Goal: Task Accomplishment & Management: Manage account settings

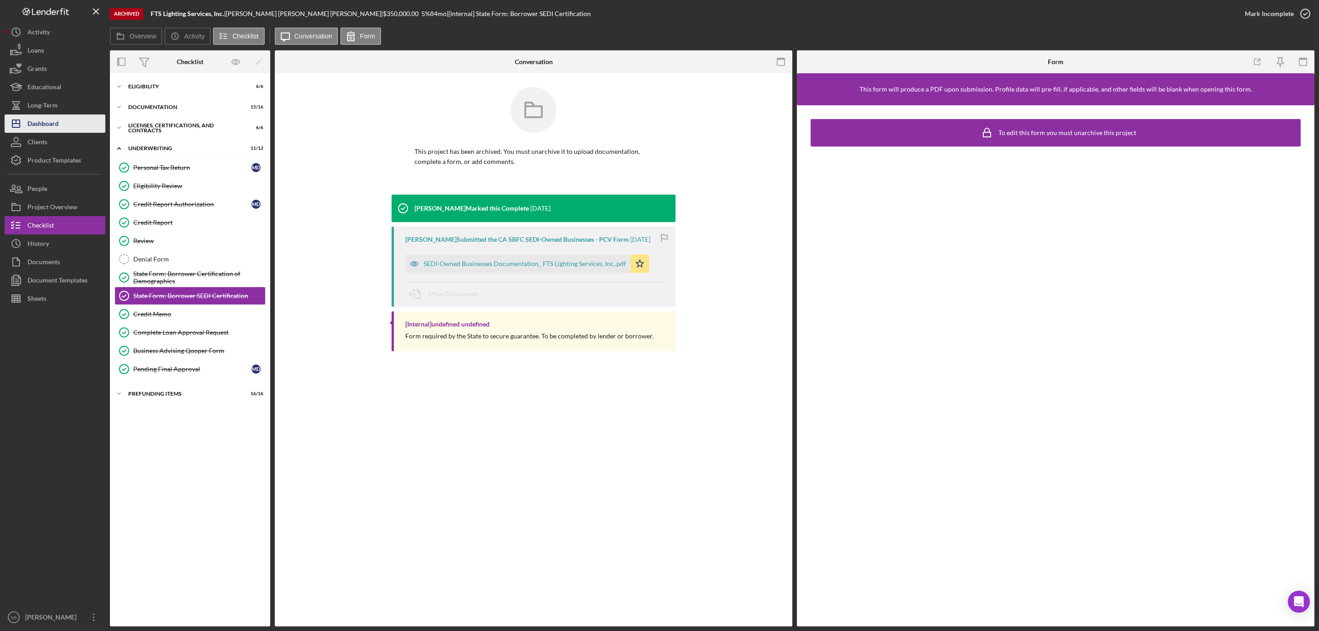
click at [76, 115] on button "Icon/Dashboard Dashboard" at bounding box center [55, 124] width 101 height 18
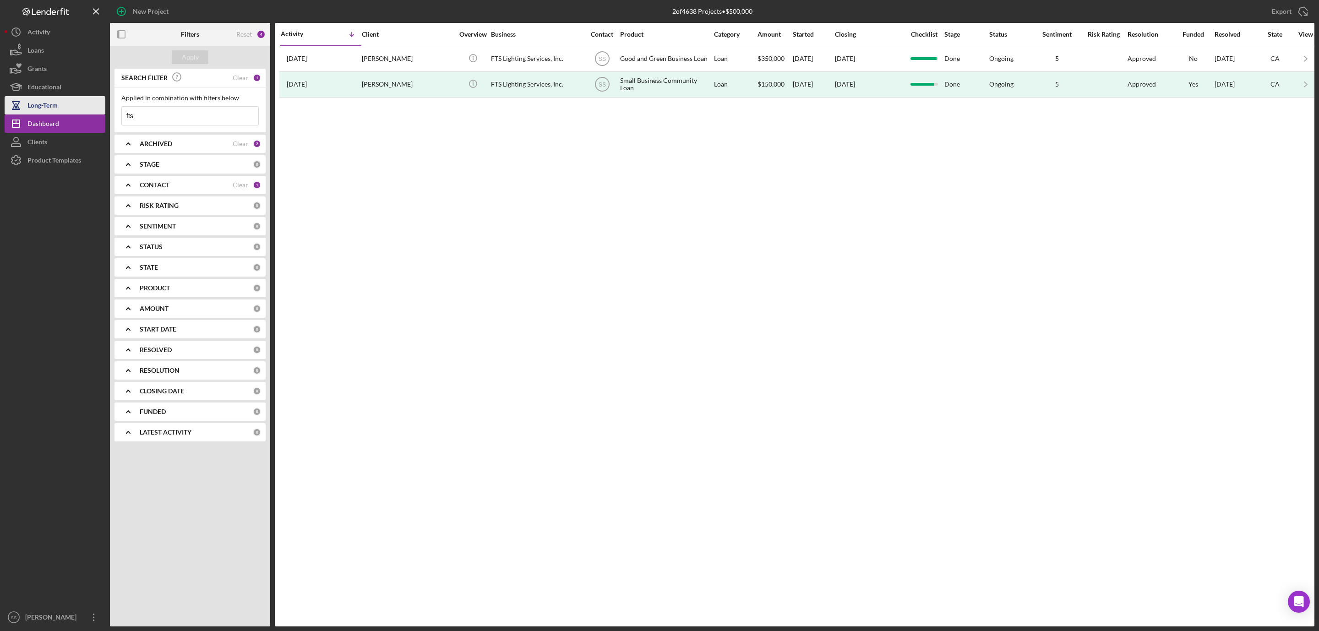
drag, startPoint x: 149, startPoint y: 117, endPoint x: 84, endPoint y: 111, distance: 65.3
click at [82, 115] on div "New Project 2 of 4638 Projects • $500,000 fts Export Icon/Export Filters Reset …" at bounding box center [660, 313] width 1310 height 627
click at [157, 140] on b "ARCHIVED" at bounding box center [156, 143] width 33 height 7
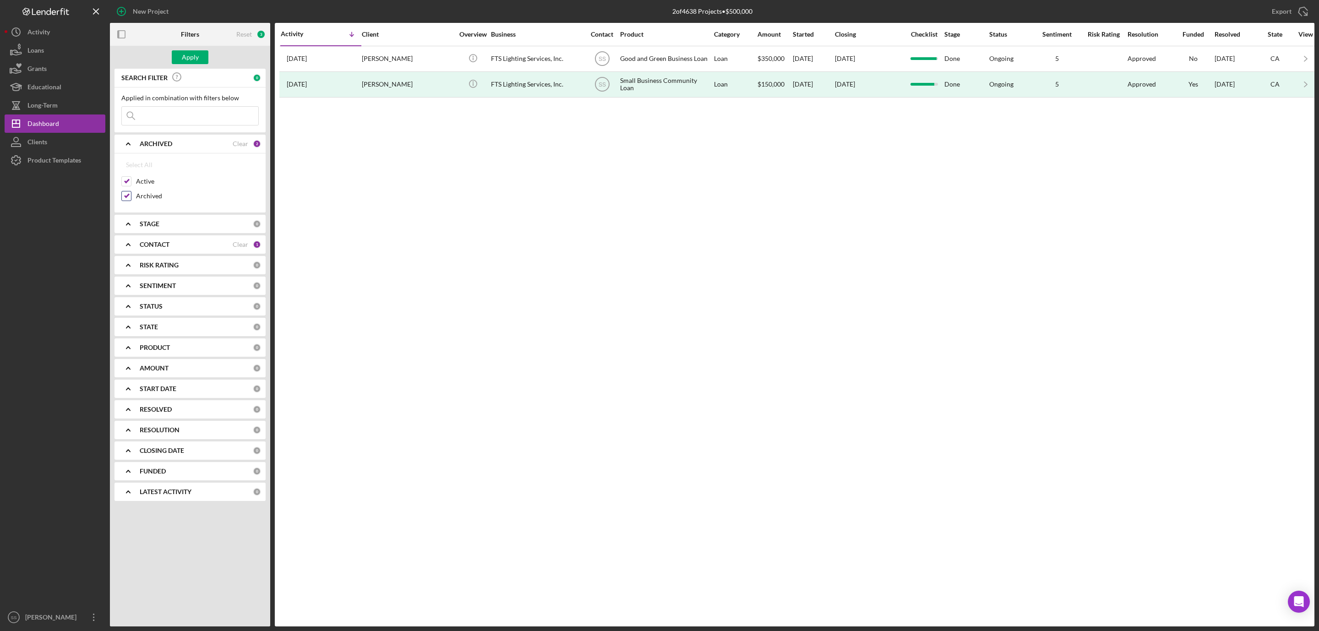
click at [124, 197] on input "Archived" at bounding box center [126, 195] width 9 height 9
checkbox input "false"
click at [196, 58] on div "Apply" at bounding box center [190, 57] width 17 height 14
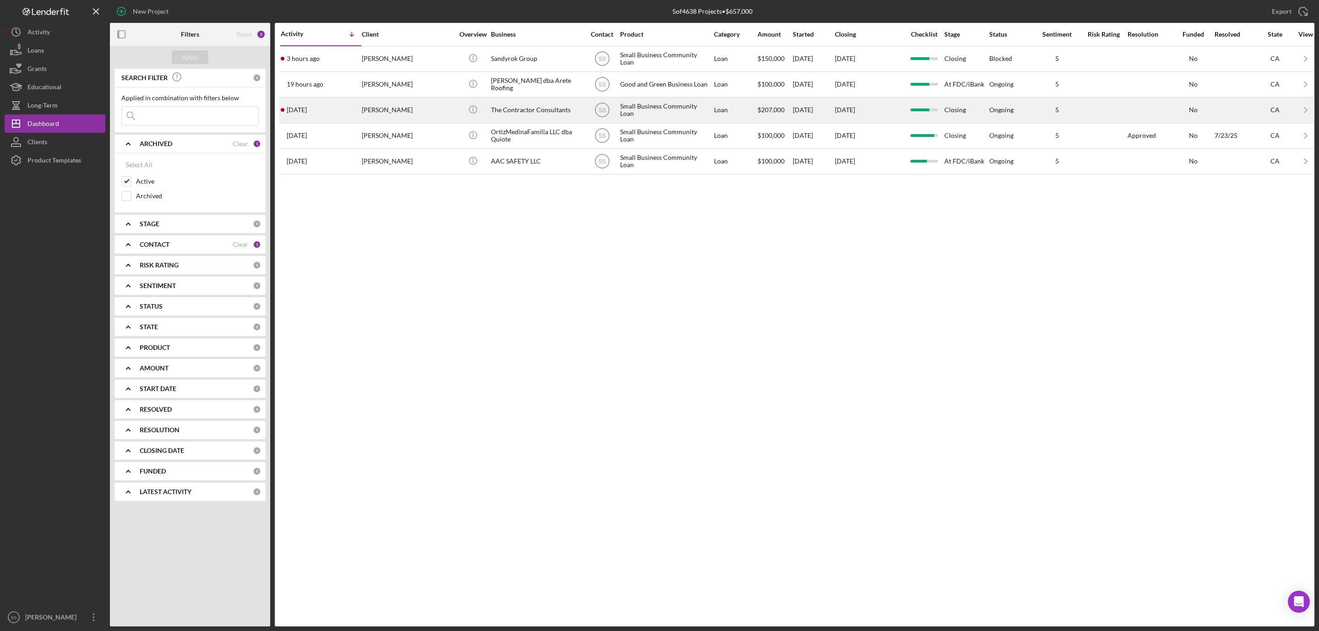
click at [434, 106] on div "[PERSON_NAME]" at bounding box center [408, 110] width 92 height 24
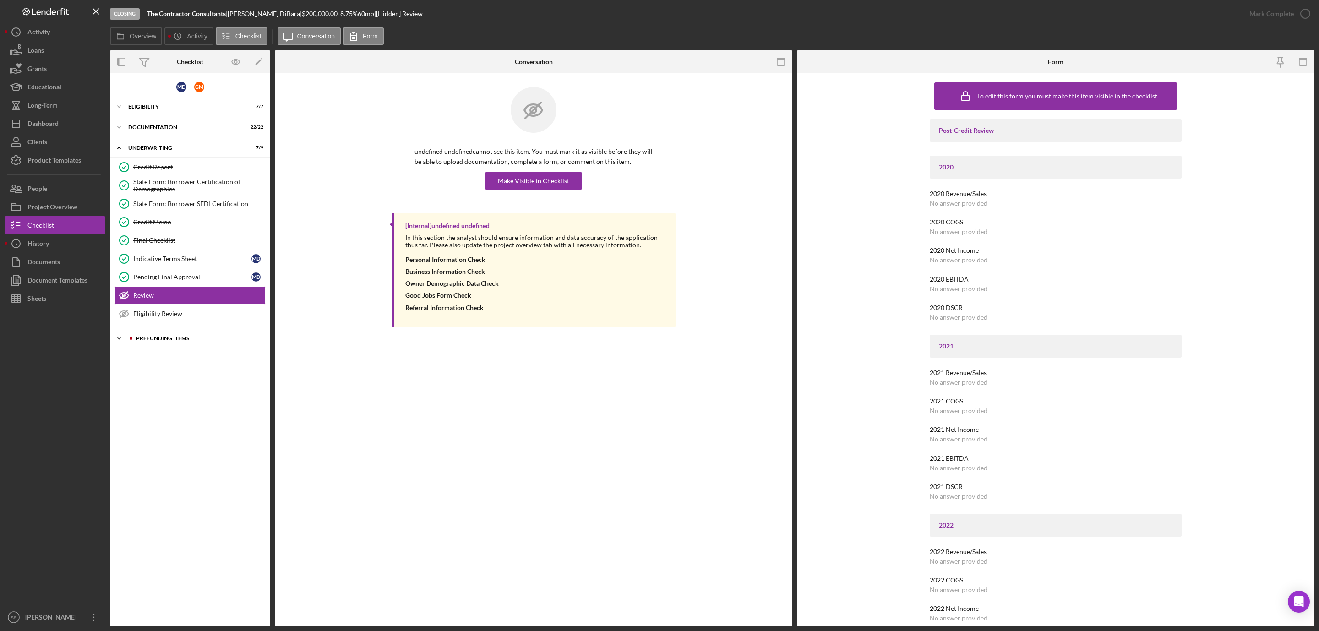
click at [168, 337] on div "Icon/Expander Prefunding Items 1 / 15" at bounding box center [190, 338] width 160 height 18
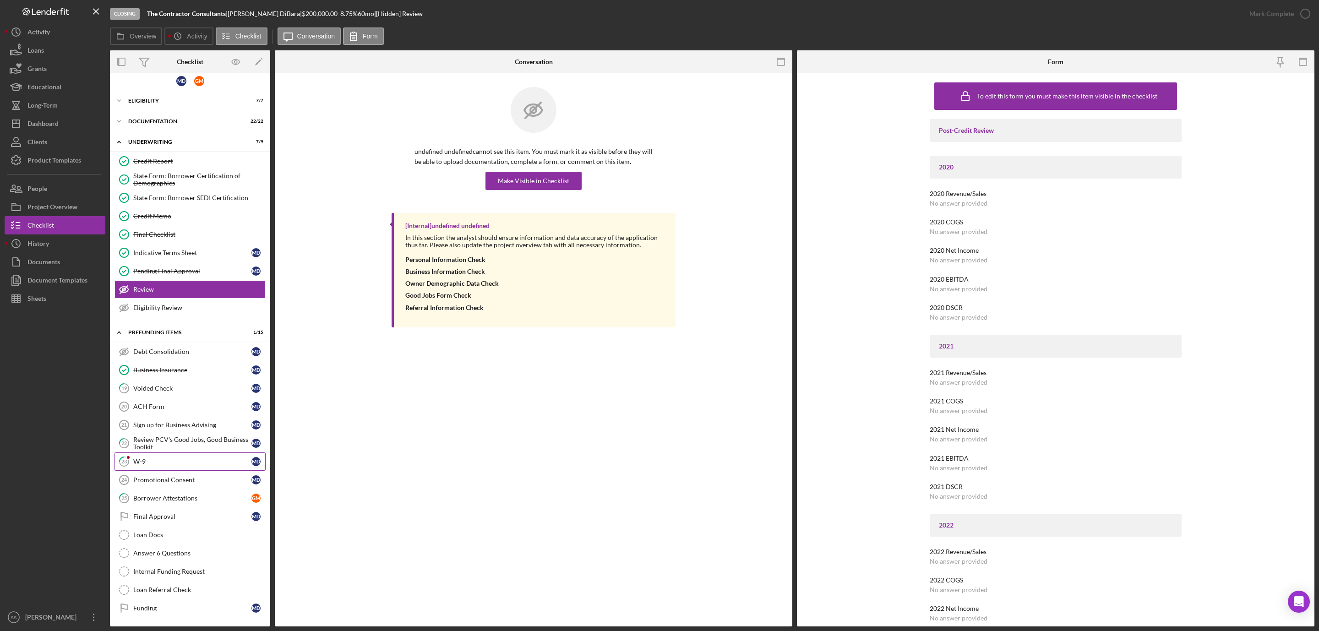
click at [154, 458] on div "W-9" at bounding box center [192, 461] width 118 height 7
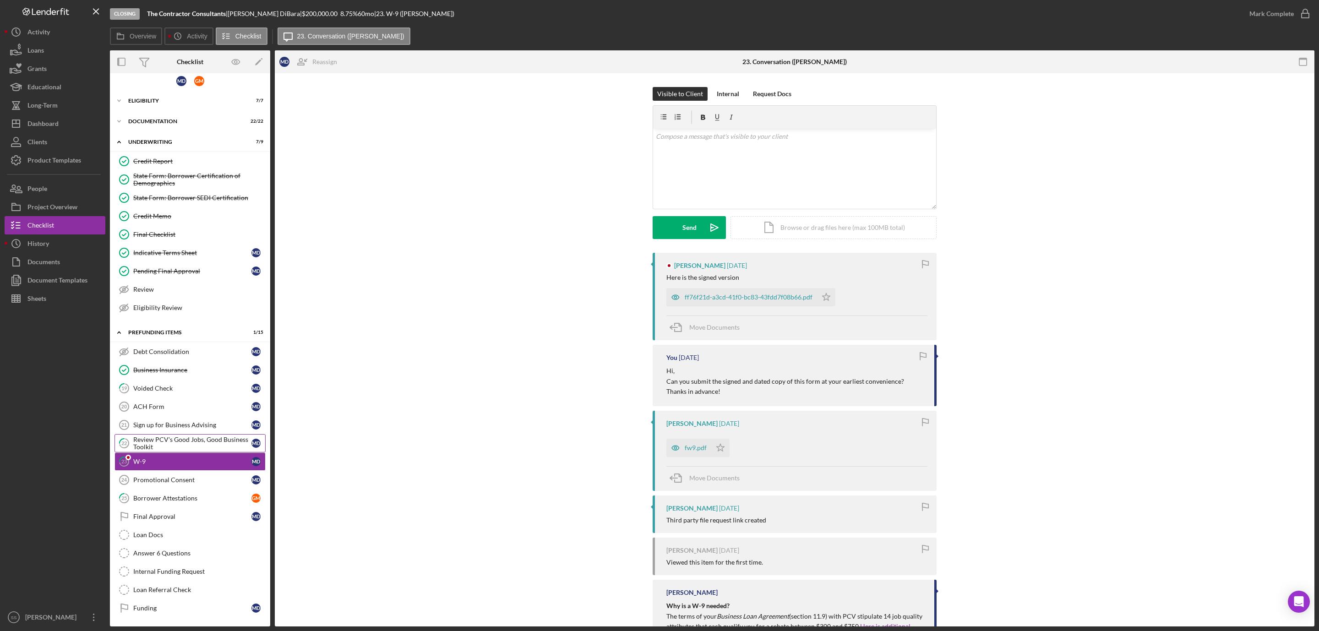
scroll to position [16, 0]
click at [749, 300] on div "ff76f21d-a3cd-41f0-bc83-43fdd7f08b66.pdf" at bounding box center [749, 297] width 128 height 7
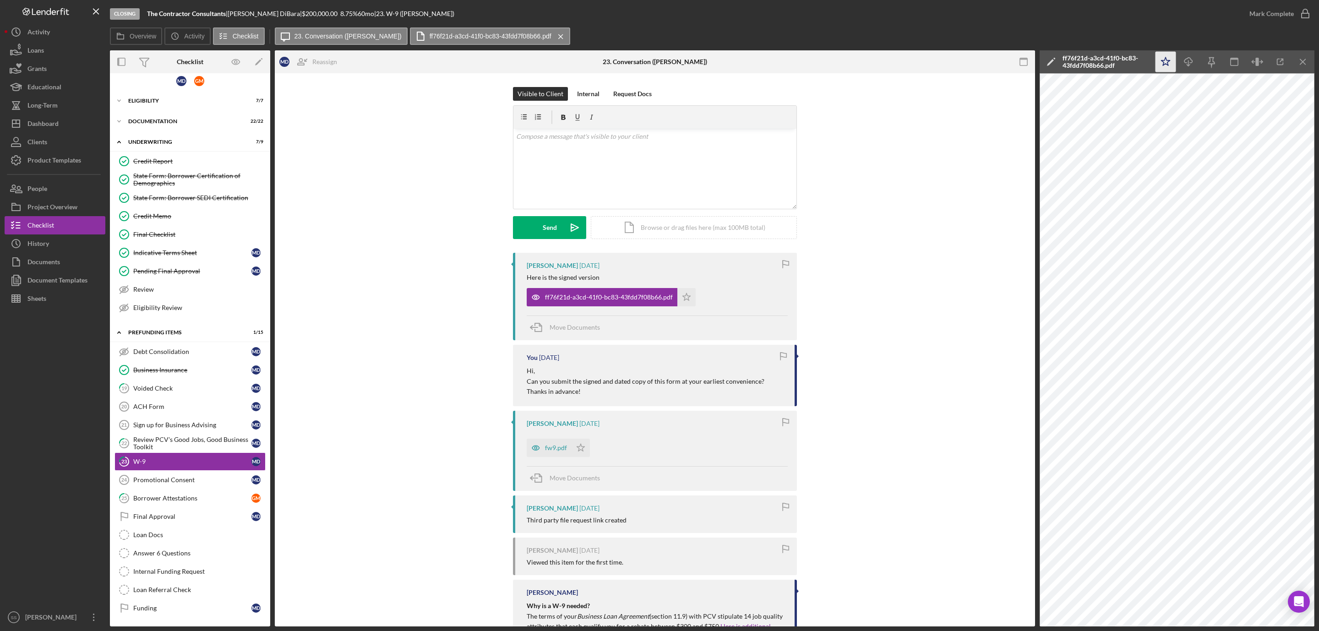
click at [1167, 58] on icon "Icon/Star" at bounding box center [1166, 62] width 21 height 21
click at [1302, 10] on icon "button" at bounding box center [1305, 13] width 23 height 23
click at [573, 157] on div "v Color teal Color pink Remove color Add row above Add row below Add column bef…" at bounding box center [654, 169] width 283 height 80
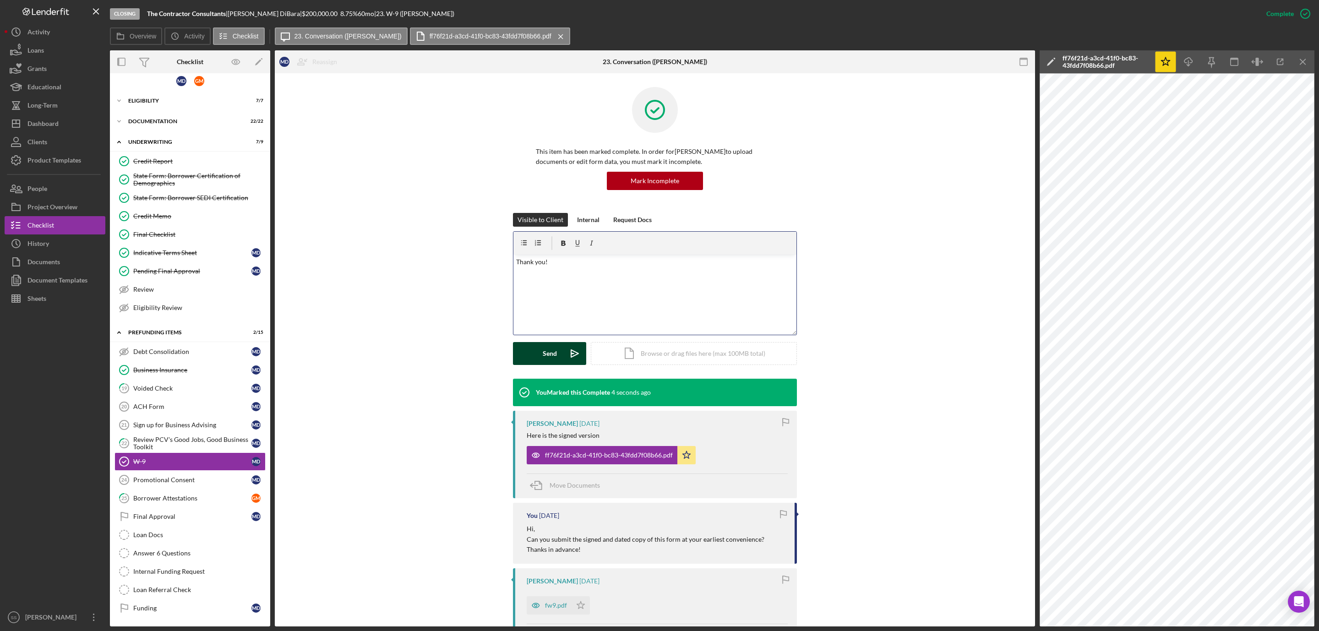
click at [546, 354] on div "Send" at bounding box center [550, 353] width 14 height 23
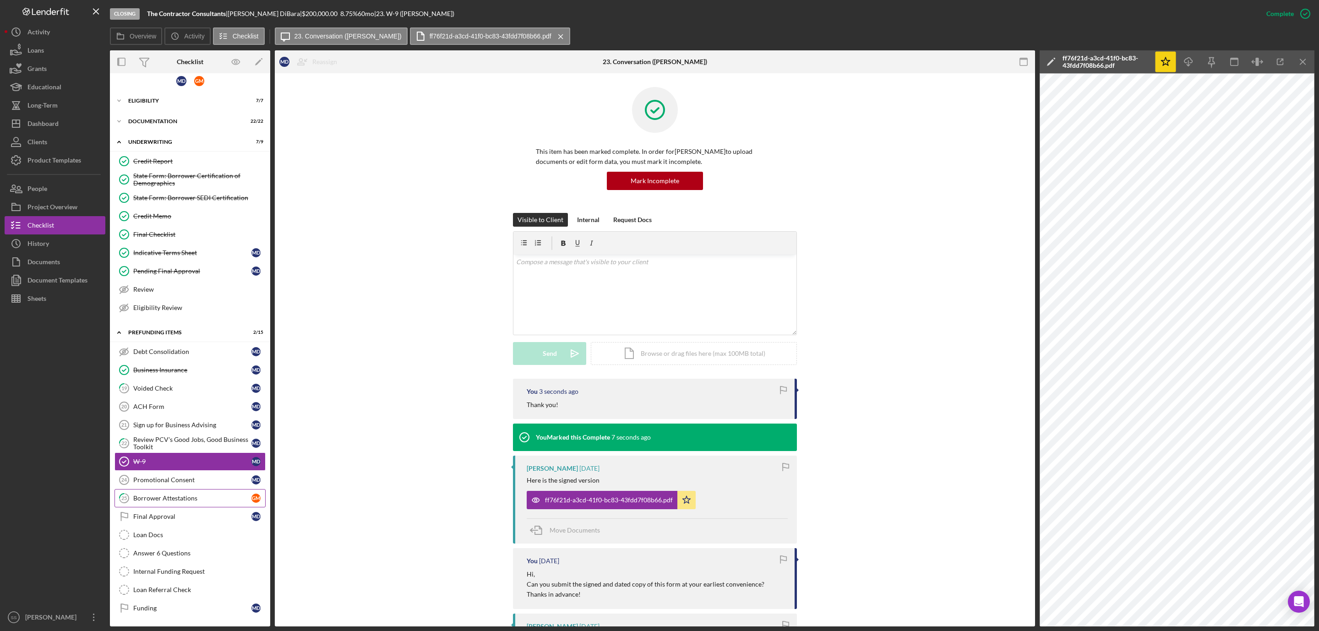
click at [176, 495] on div "Borrower Attestations" at bounding box center [192, 498] width 118 height 7
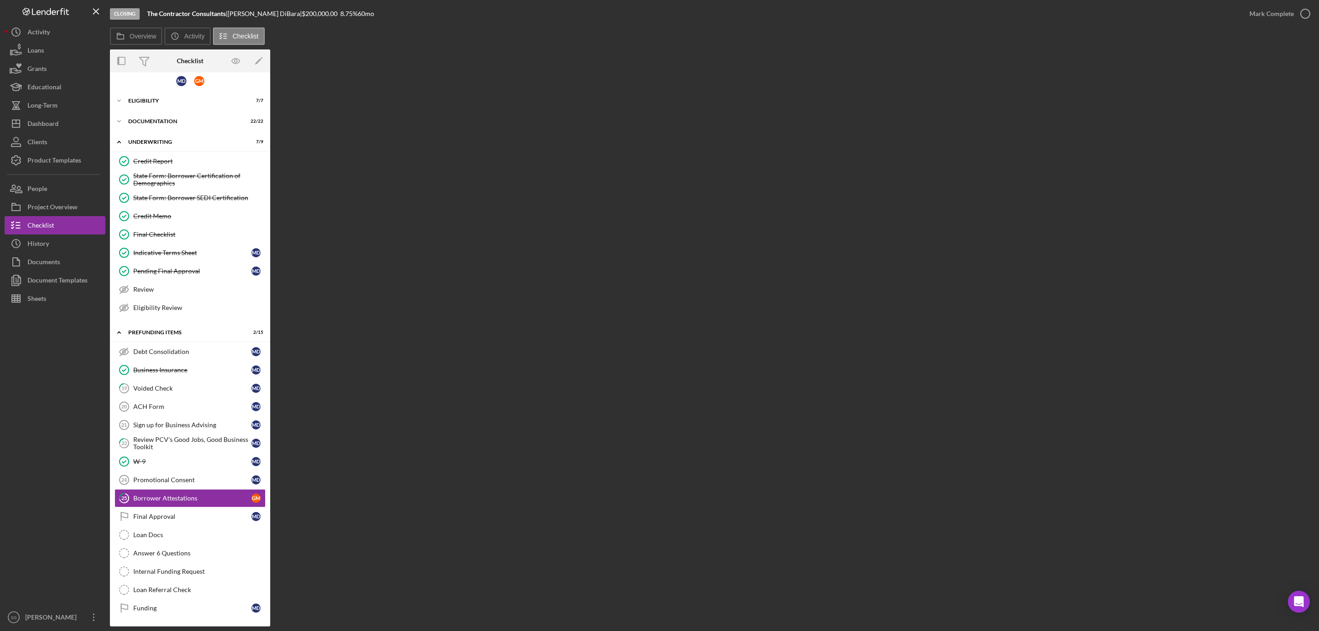
scroll to position [16, 0]
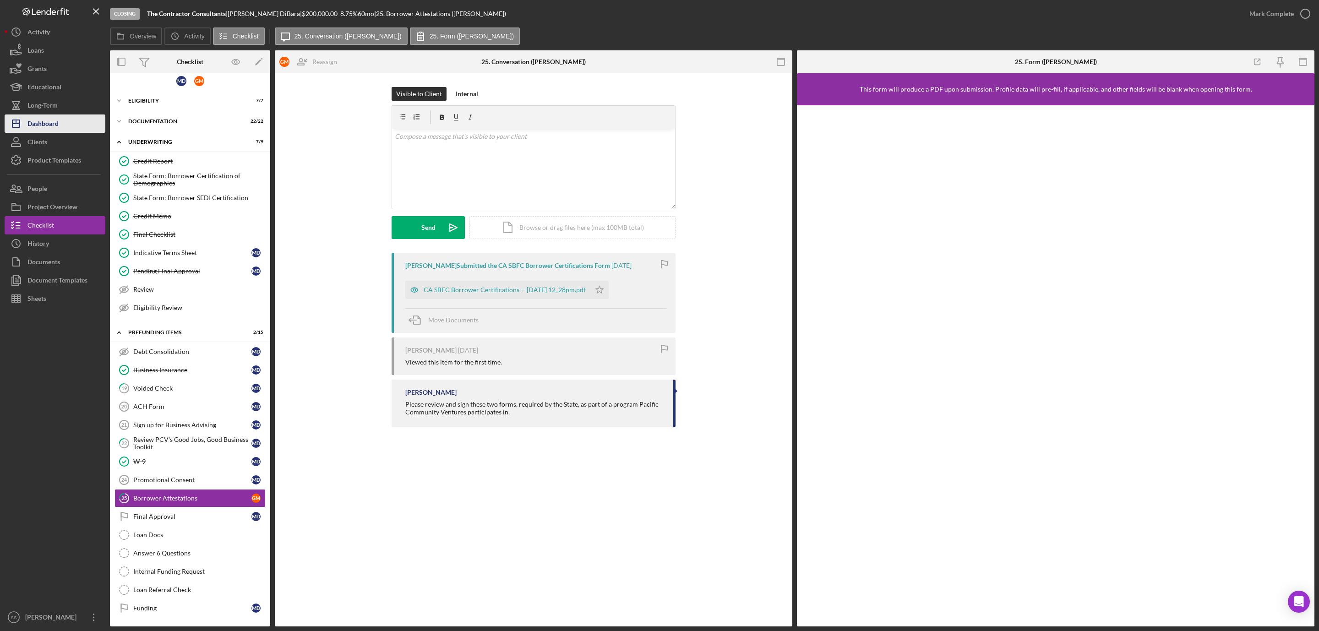
click at [33, 123] on div "Dashboard" at bounding box center [42, 125] width 31 height 21
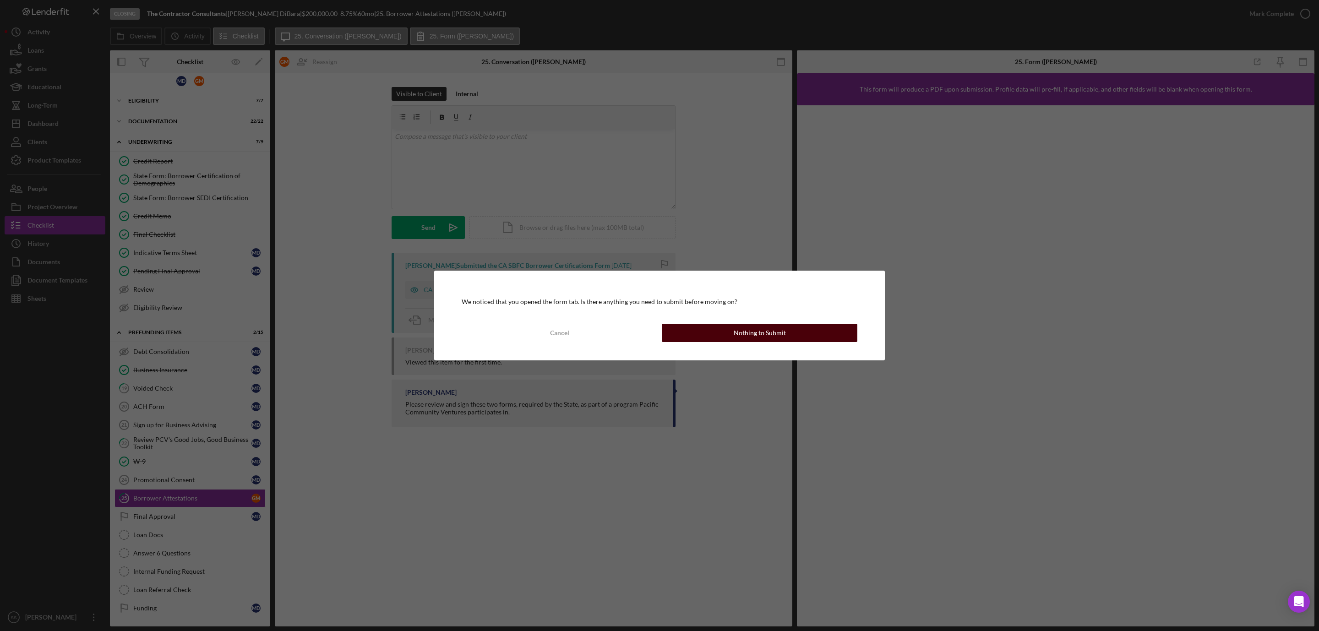
click at [791, 333] on button "Nothing to Submit" at bounding box center [760, 333] width 196 height 18
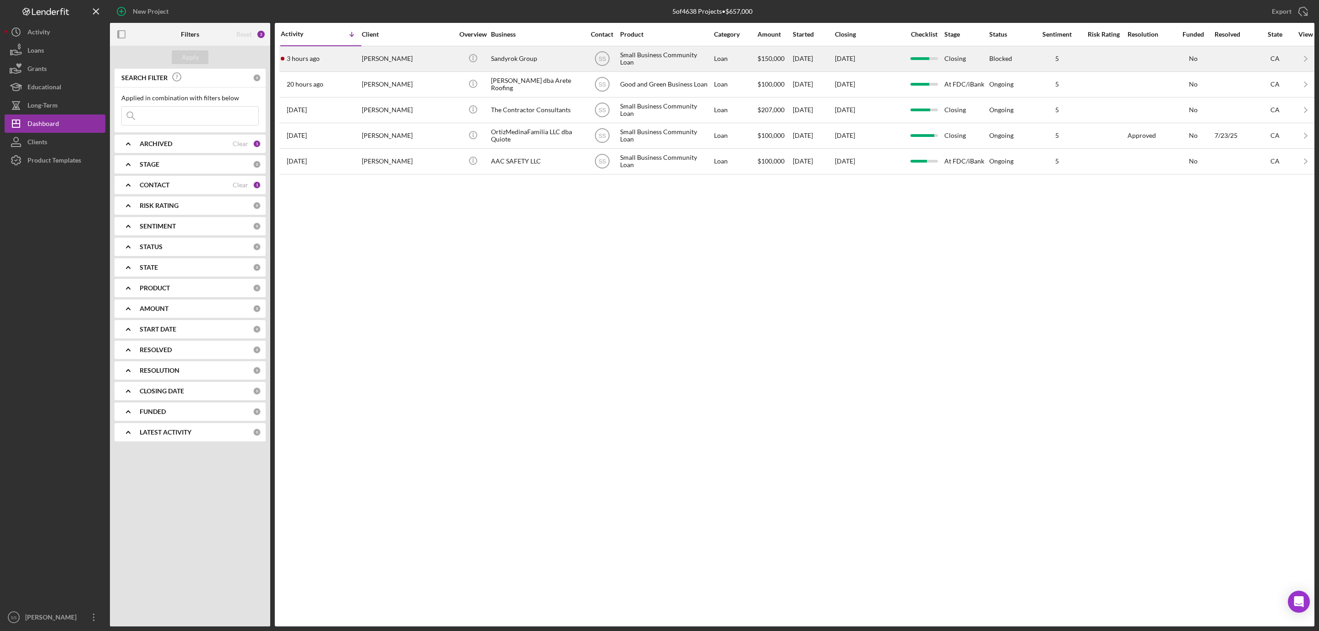
click at [539, 67] on div "Sandyrok Group" at bounding box center [537, 59] width 92 height 24
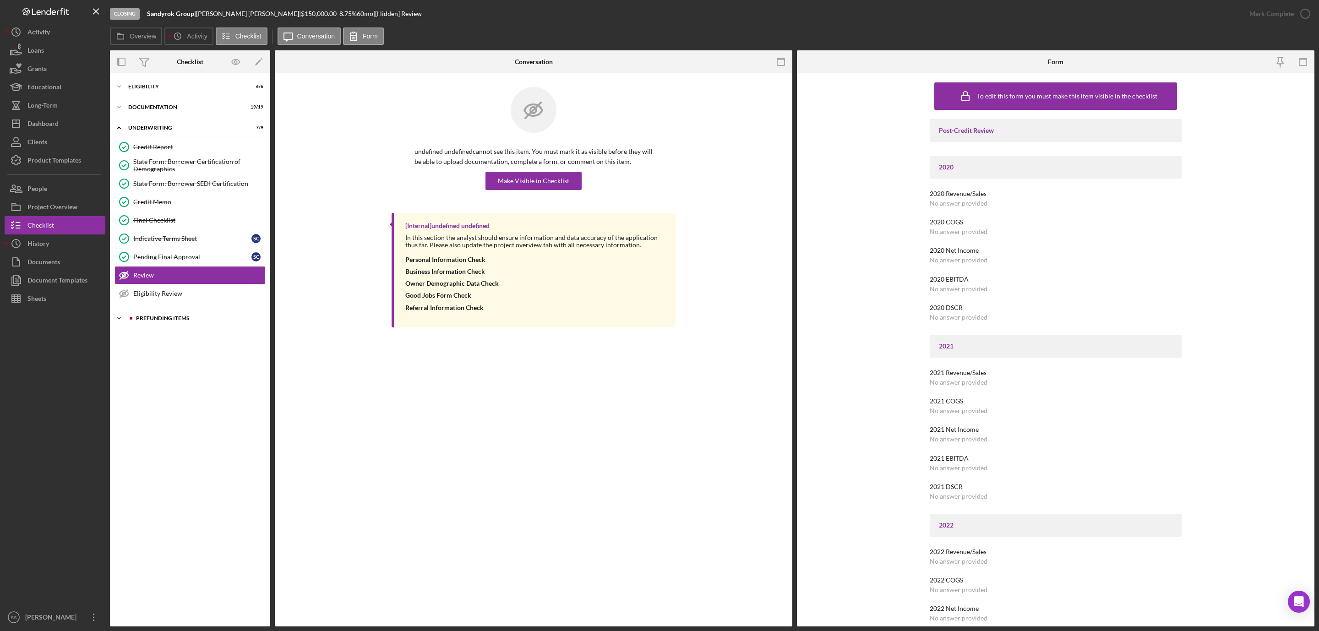
click at [187, 321] on div "Prefunding Items" at bounding box center [197, 318] width 123 height 5
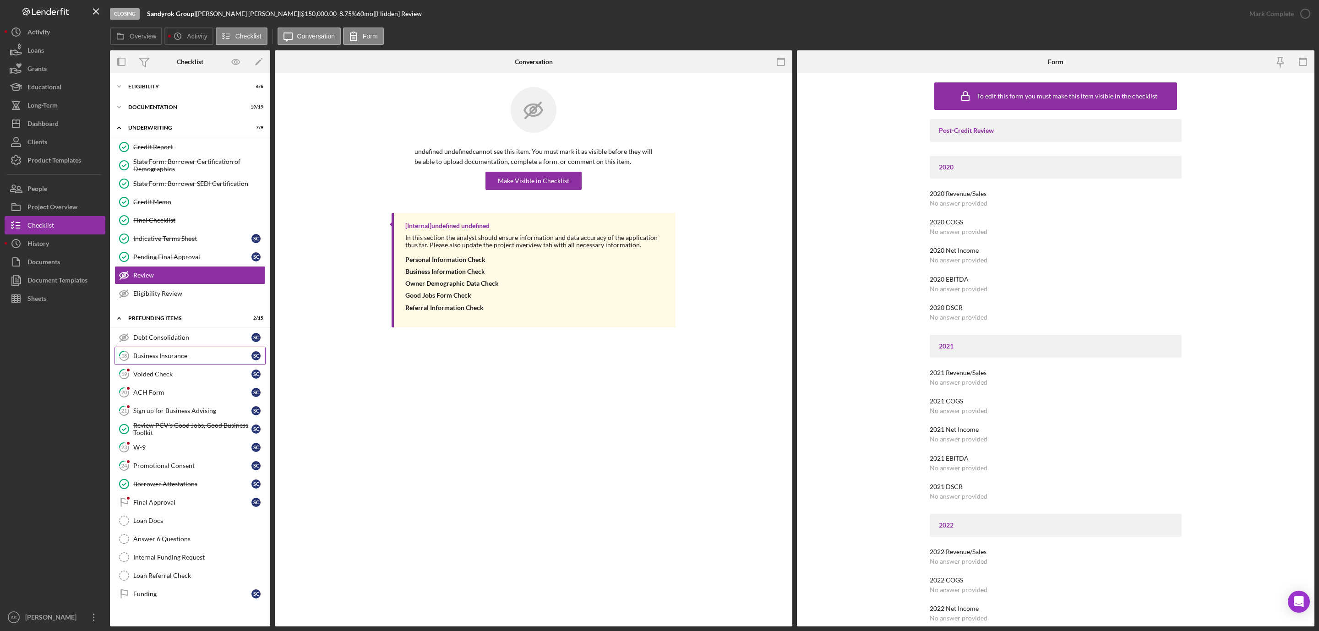
click at [153, 365] on link "18 Business Insurance S C" at bounding box center [190, 356] width 151 height 18
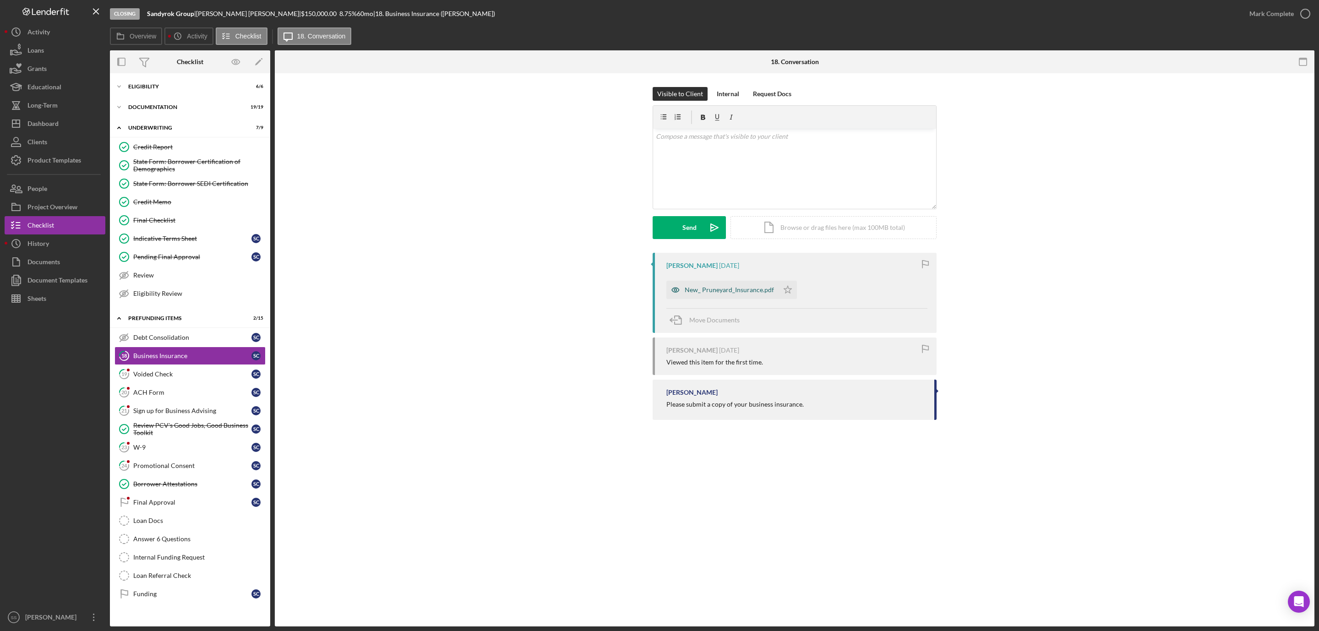
click at [715, 292] on div "New_ Pruneyard_Insurance.pdf" at bounding box center [729, 289] width 89 height 7
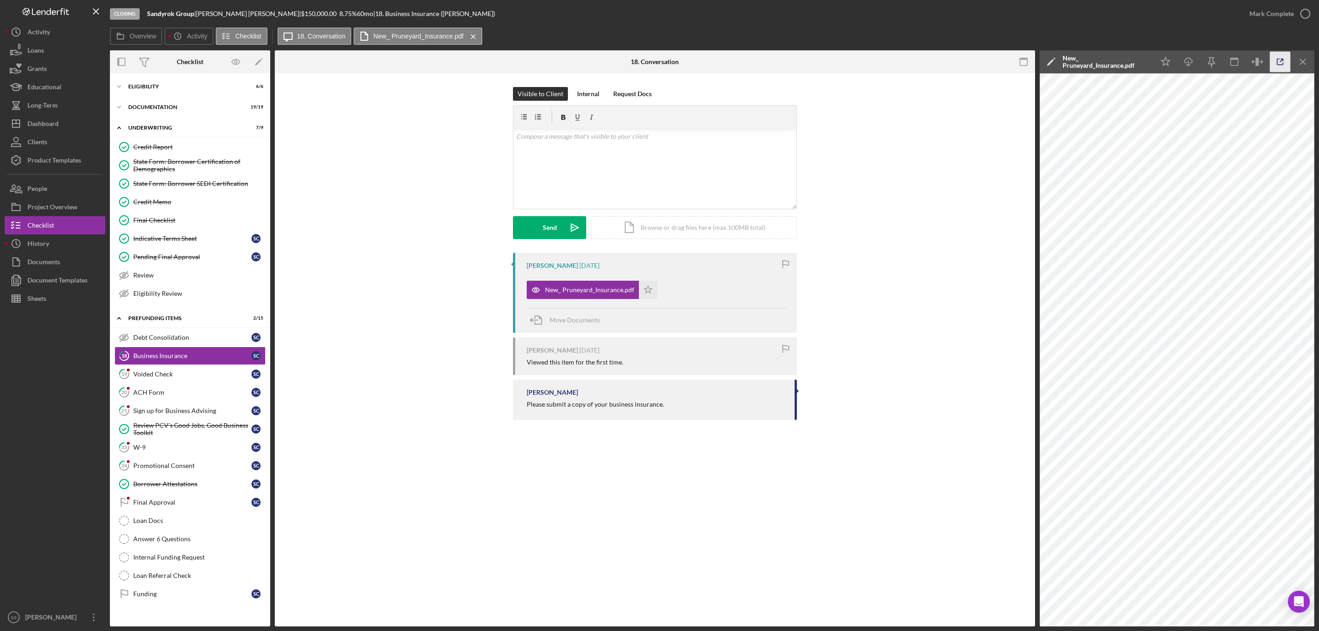
click at [1281, 60] on icon "button" at bounding box center [1280, 62] width 21 height 21
click at [540, 163] on div "v Color teal Color pink Remove color Add row above Add row below Add column bef…" at bounding box center [654, 169] width 283 height 80
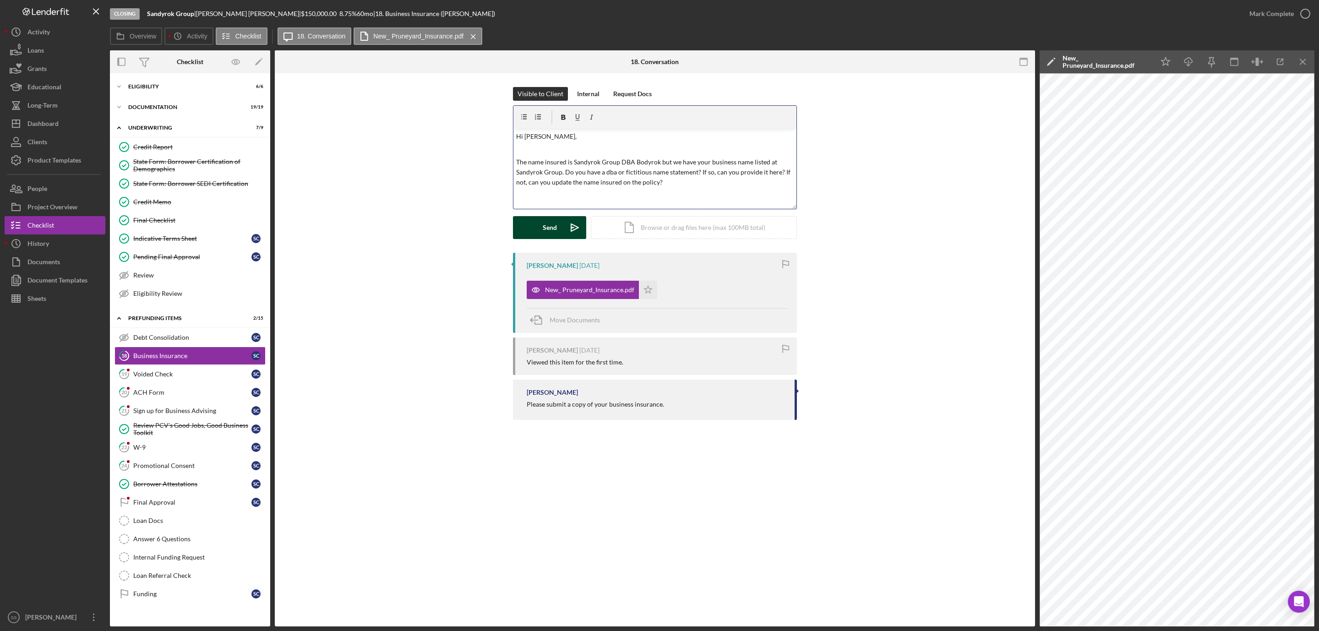
scroll to position [5, 0]
click at [551, 227] on div "Send" at bounding box center [550, 227] width 14 height 23
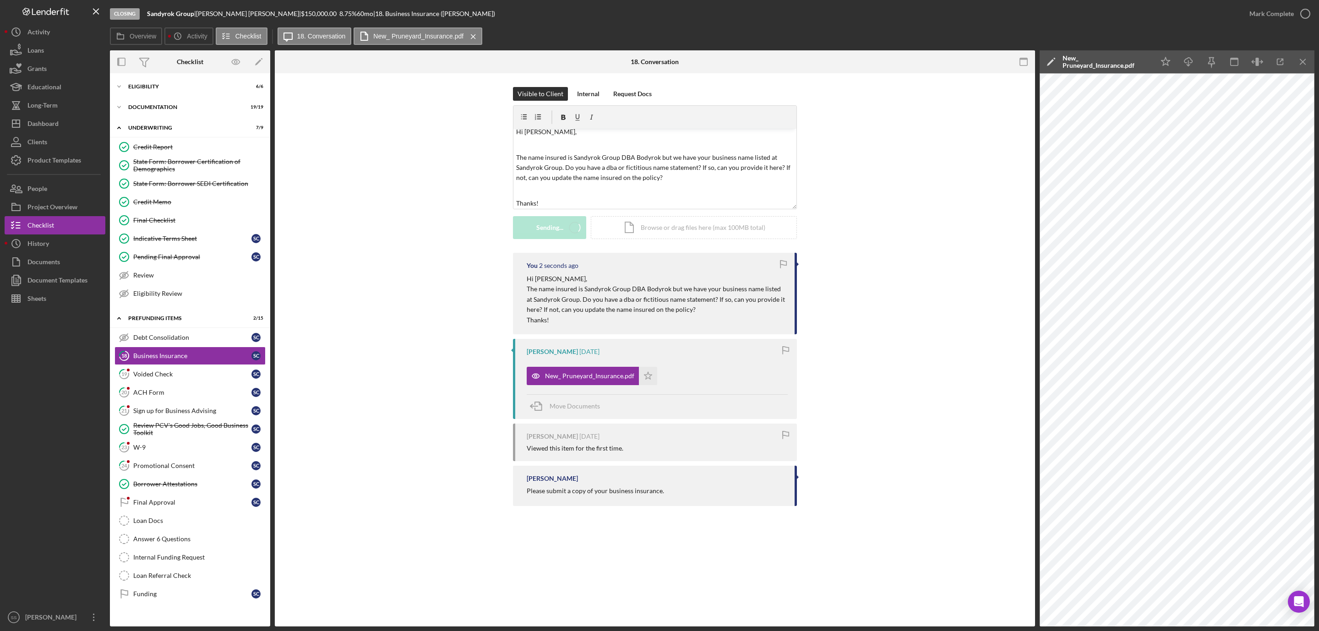
scroll to position [0, 0]
click at [151, 378] on div "Voided Check" at bounding box center [192, 374] width 118 height 7
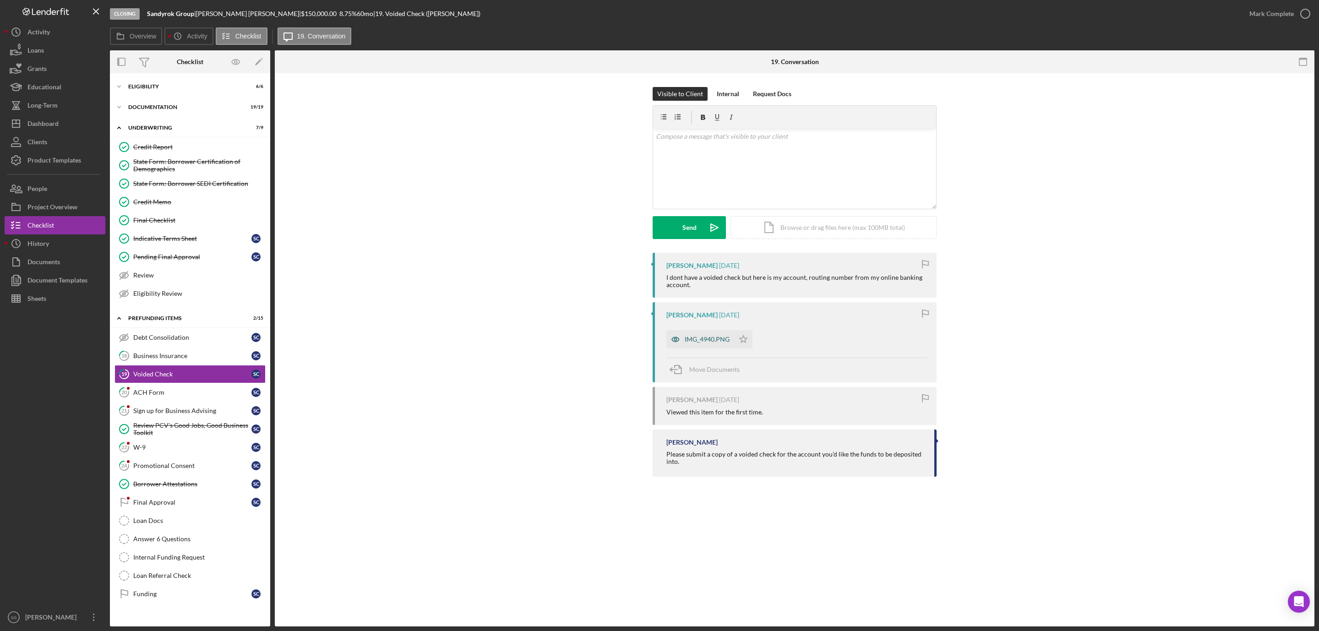
click at [701, 344] on div "IMG_4940.PNG" at bounding box center [700, 339] width 68 height 18
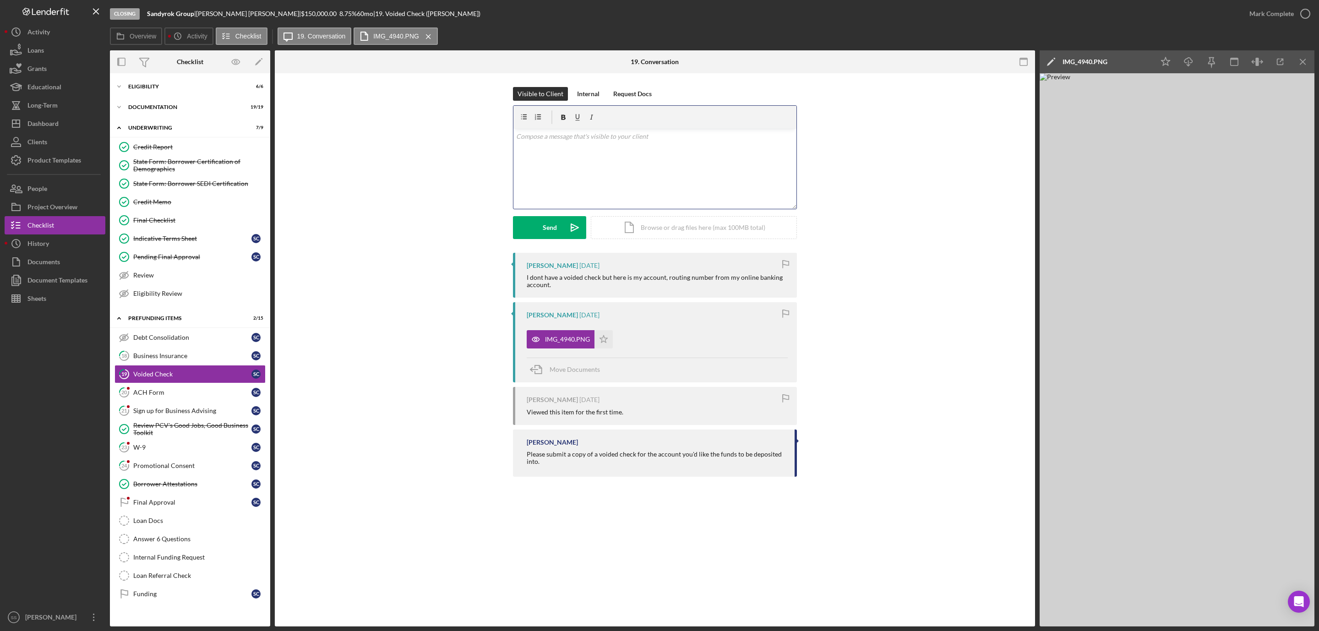
click at [653, 176] on div "v Color teal Color pink Remove color Add row above Add row below Add column bef…" at bounding box center [654, 169] width 283 height 80
click at [534, 235] on button "Send Icon/icon-invite-send" at bounding box center [549, 227] width 73 height 23
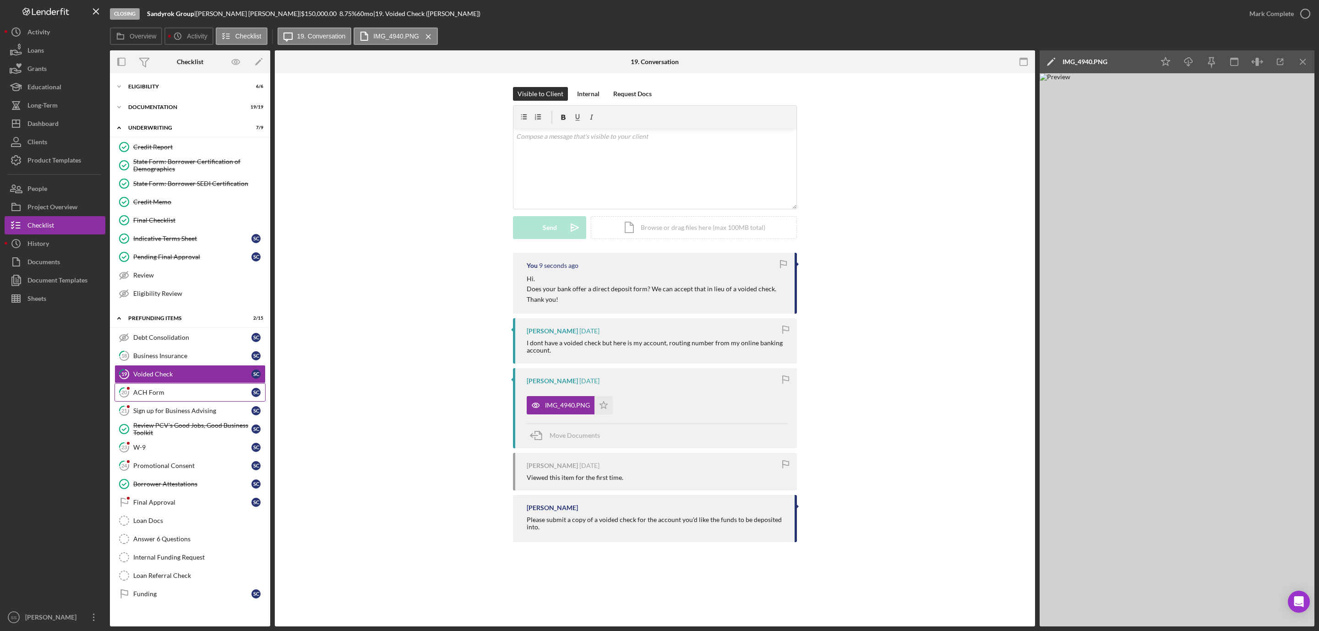
click at [170, 396] on div "ACH Form" at bounding box center [192, 392] width 118 height 7
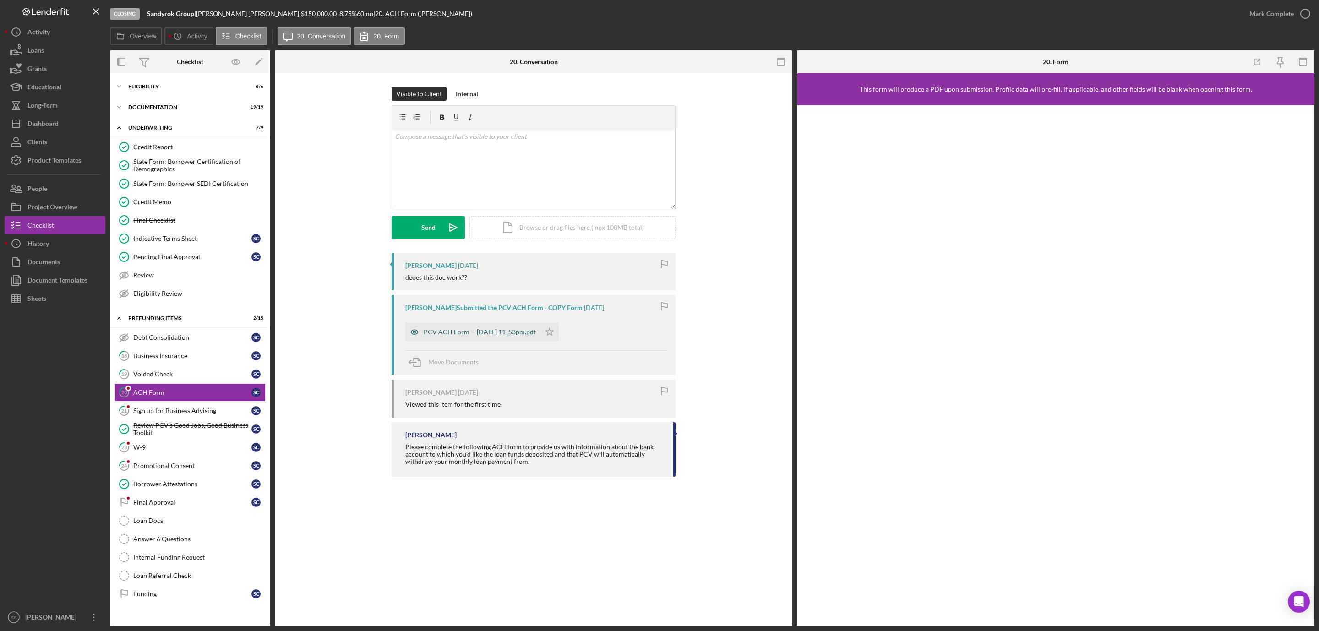
click at [482, 333] on div "PCV ACH Form -- 2025-08-04 11_53pm.pdf" at bounding box center [480, 331] width 112 height 7
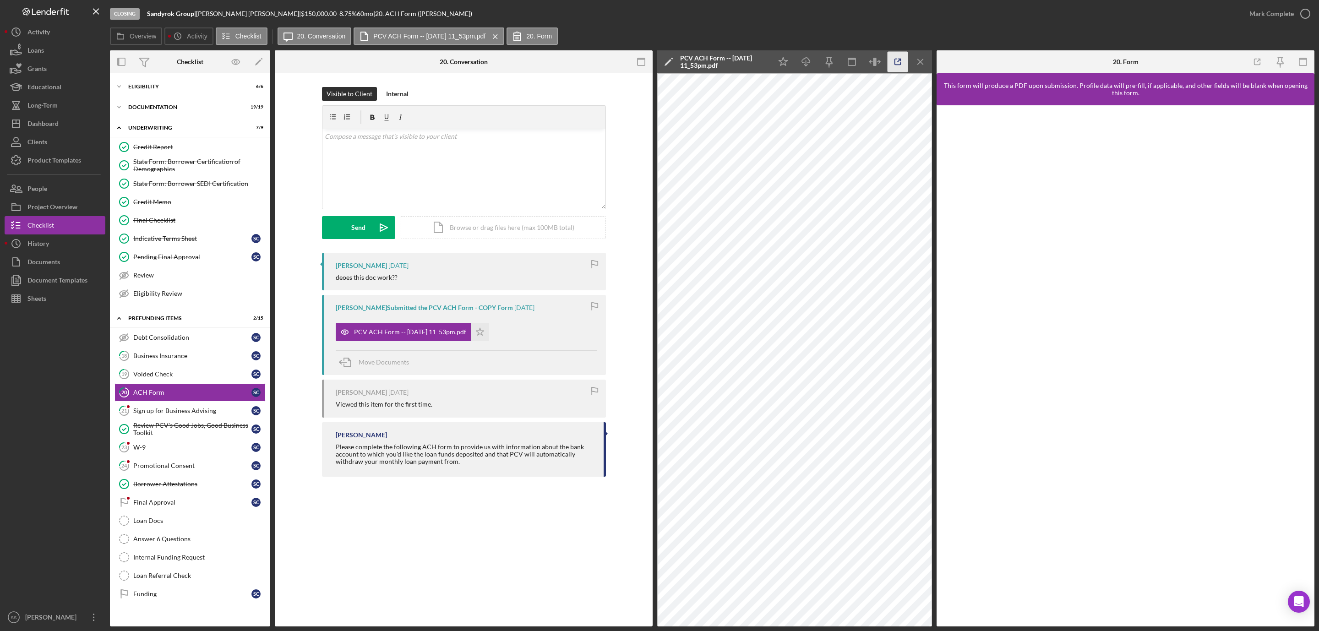
click at [896, 60] on icon "button" at bounding box center [898, 62] width 21 height 21
click at [381, 136] on p at bounding box center [464, 136] width 278 height 10
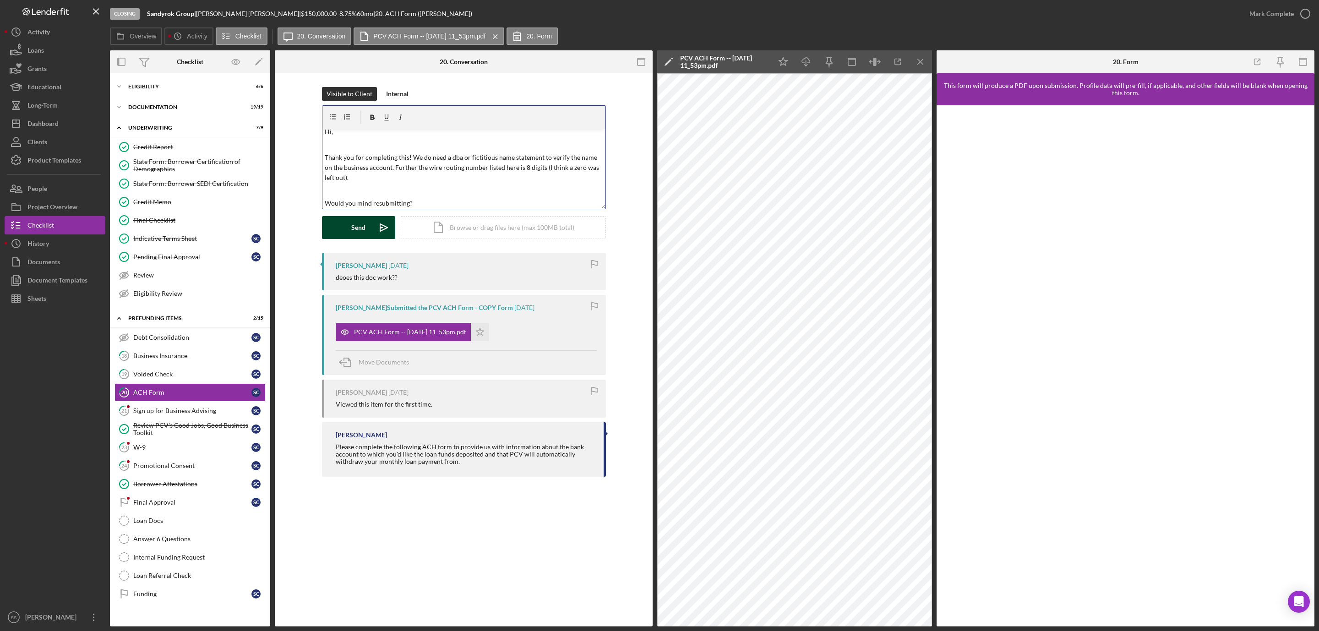
drag, startPoint x: 345, startPoint y: 234, endPoint x: 350, endPoint y: 231, distance: 6.1
click at [345, 234] on button "Send Icon/icon-invite-send" at bounding box center [358, 227] width 73 height 23
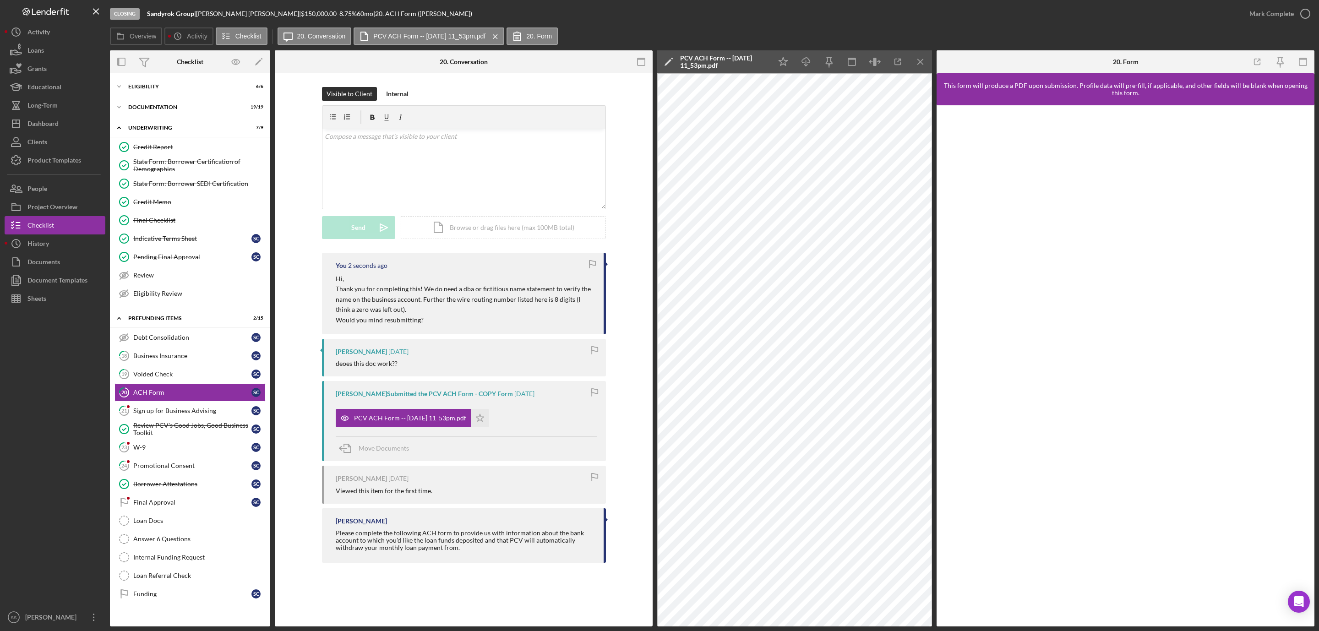
scroll to position [0, 0]
click at [202, 414] on div "Sign up for Business Advising" at bounding box center [192, 410] width 118 height 7
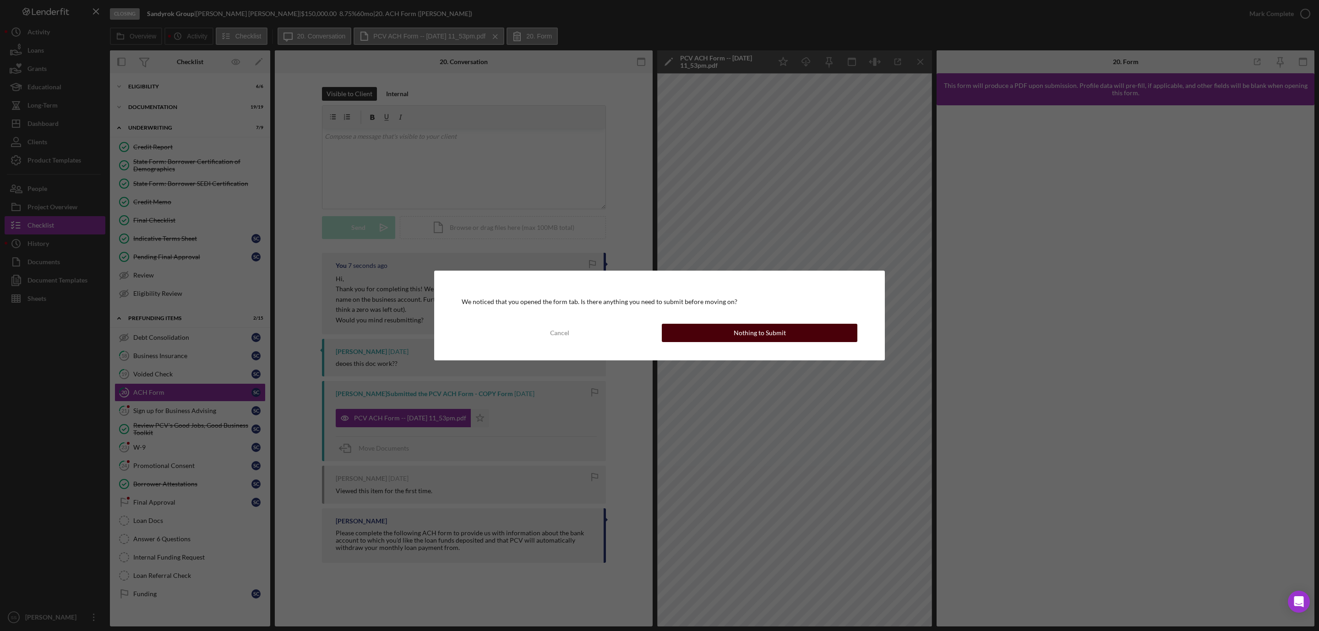
click at [767, 326] on div "Nothing to Submit" at bounding box center [760, 333] width 52 height 18
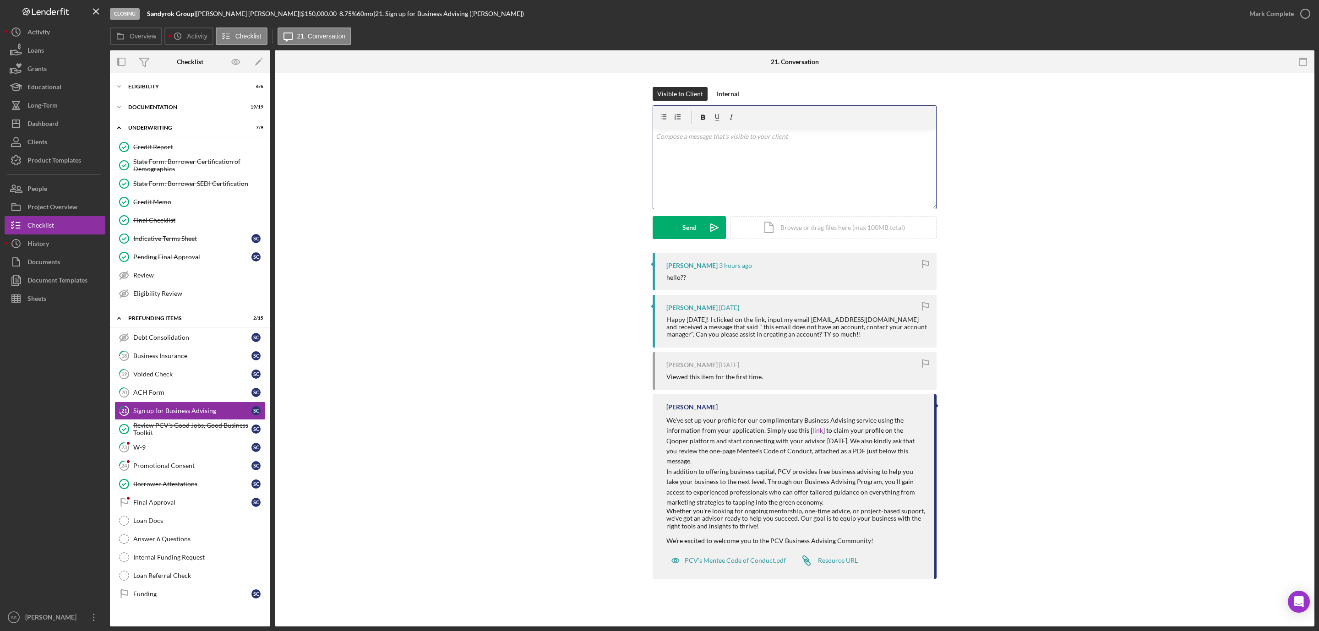
click at [705, 201] on div "v Color teal Color pink Remove color Add row above Add row below Add column bef…" at bounding box center [794, 169] width 283 height 80
click at [698, 190] on div "v Color teal Color pink Remove color Add row above Add row below Add column bef…" at bounding box center [794, 169] width 283 height 80
click at [682, 229] on div "Send" at bounding box center [689, 227] width 14 height 23
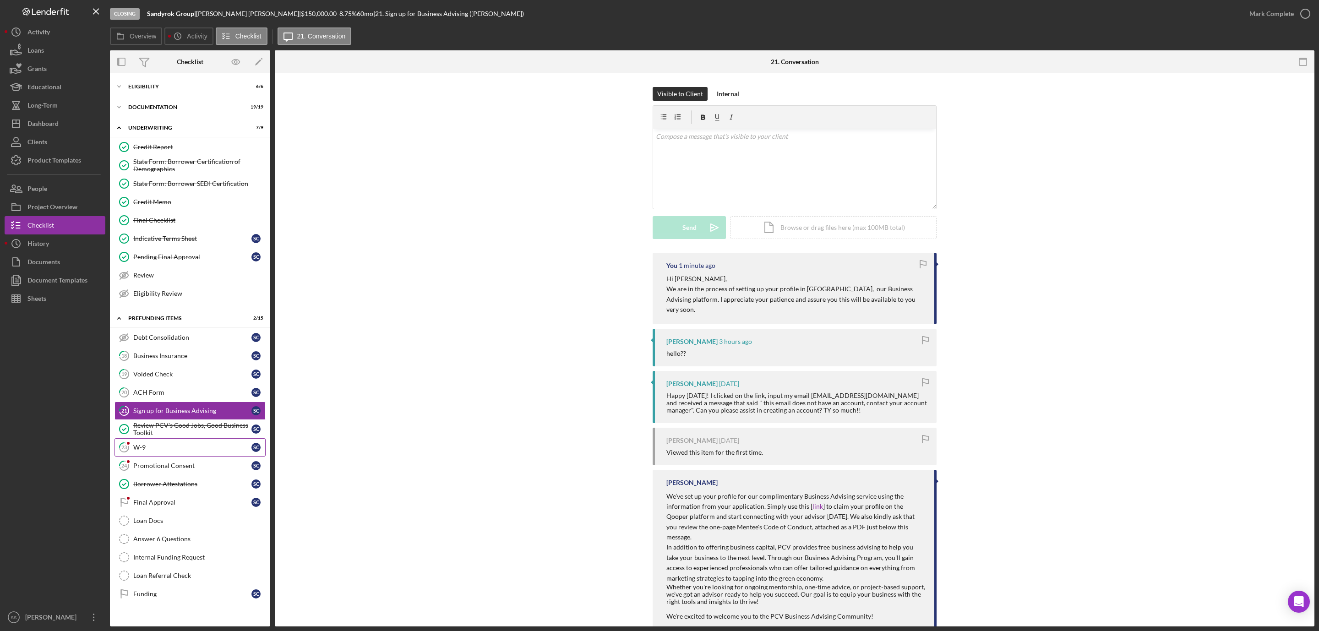
click at [185, 451] on div "W-9" at bounding box center [192, 447] width 118 height 7
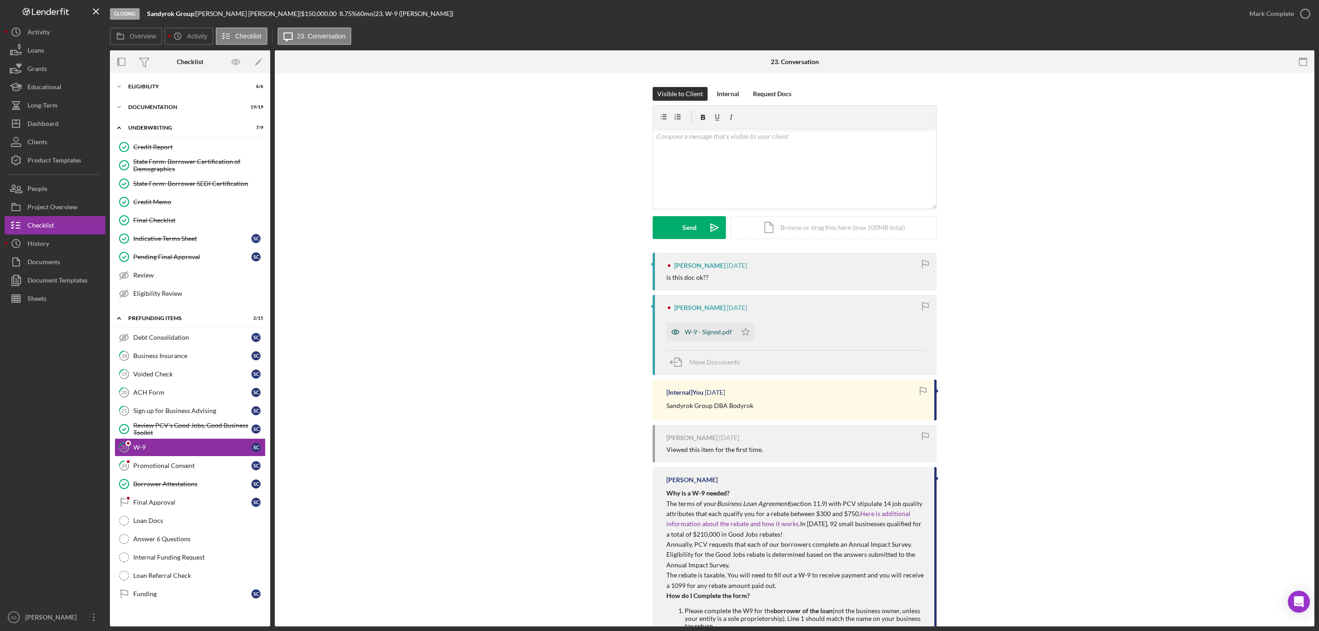
click at [707, 334] on div "W-9 - Signed.pdf" at bounding box center [708, 331] width 47 height 7
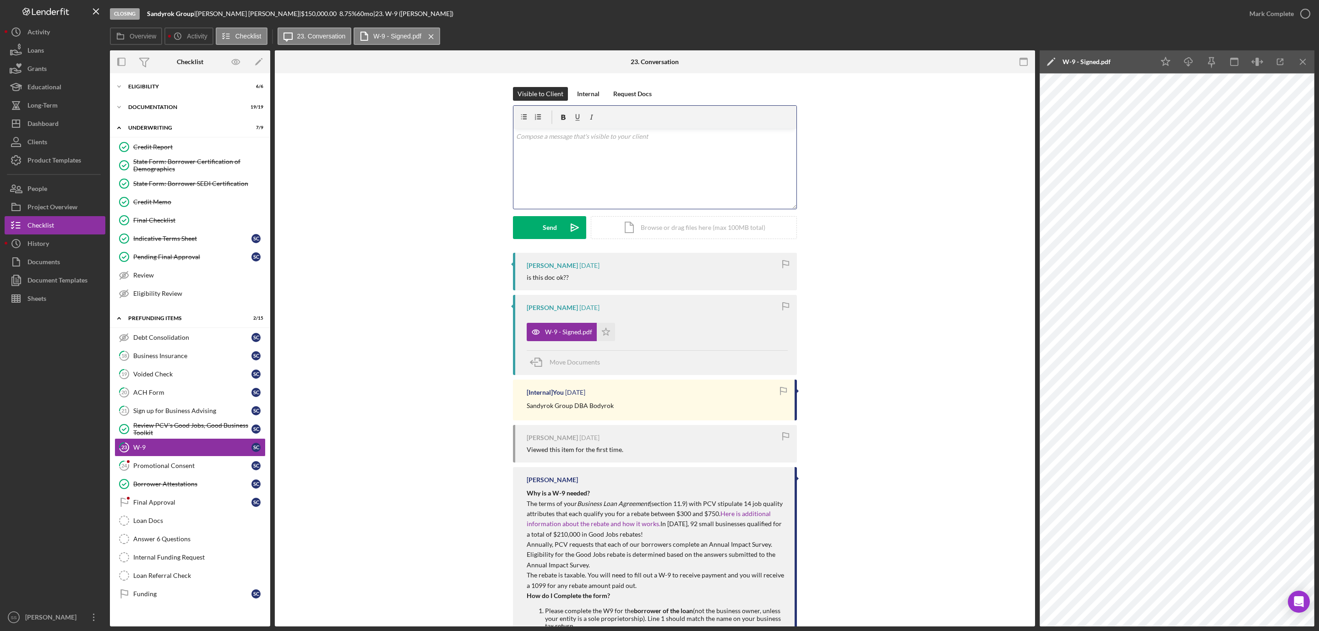
click at [626, 150] on div "v Color teal Color pink Remove color Add row above Add row below Add column bef…" at bounding box center [654, 169] width 283 height 80
drag, startPoint x: 542, startPoint y: 233, endPoint x: 491, endPoint y: 251, distance: 54.2
click at [540, 233] on button "Send Icon/icon-invite-send" at bounding box center [549, 227] width 73 height 23
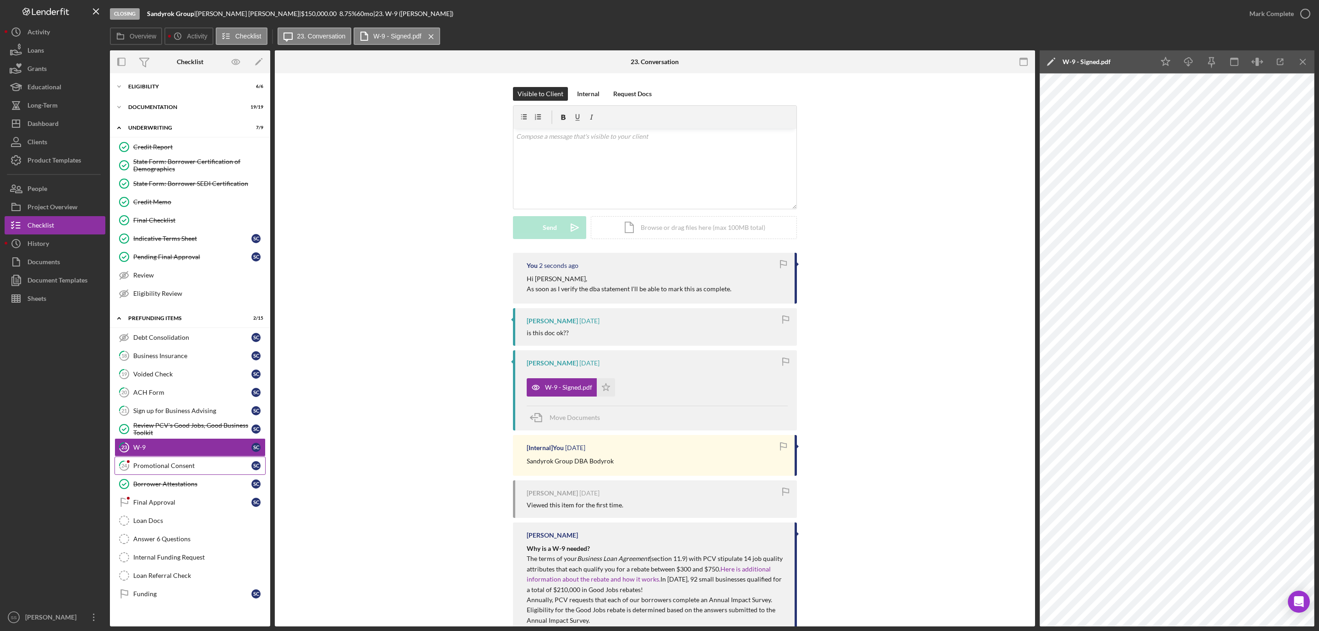
click at [164, 469] on div "Promotional Consent" at bounding box center [192, 465] width 118 height 7
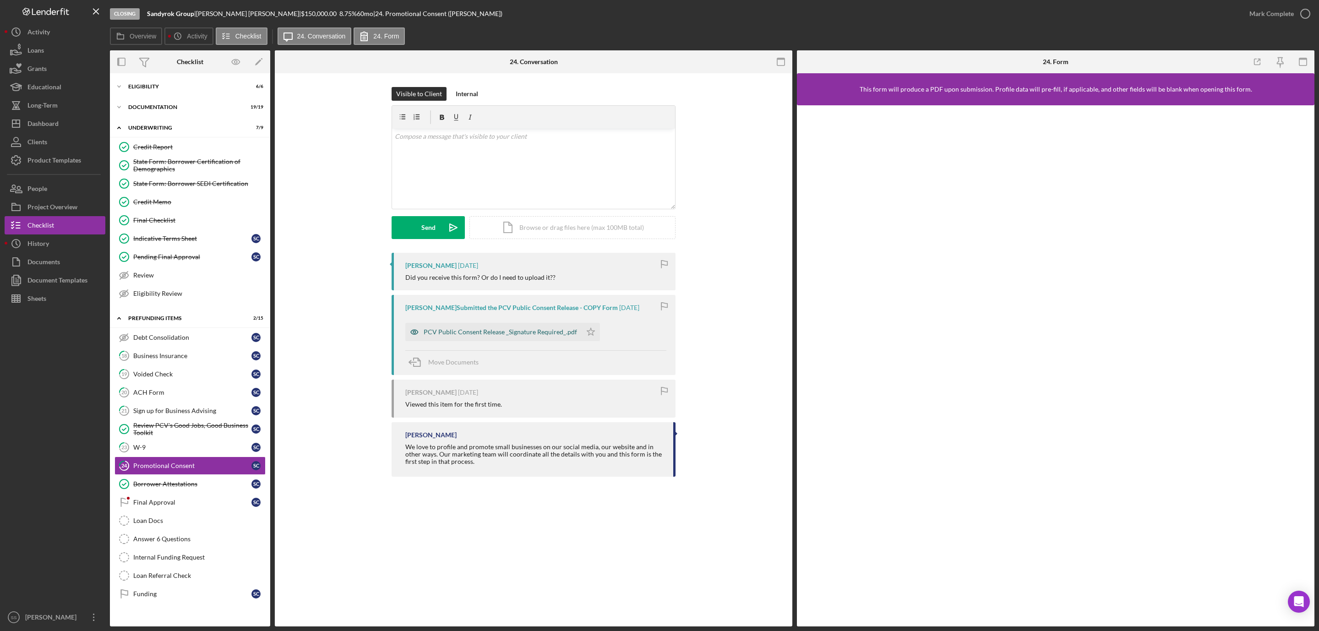
drag, startPoint x: 487, startPoint y: 336, endPoint x: 491, endPoint y: 333, distance: 5.0
click at [488, 336] on div "PCV Public Consent Release _Signature Required_.pdf" at bounding box center [500, 331] width 153 height 7
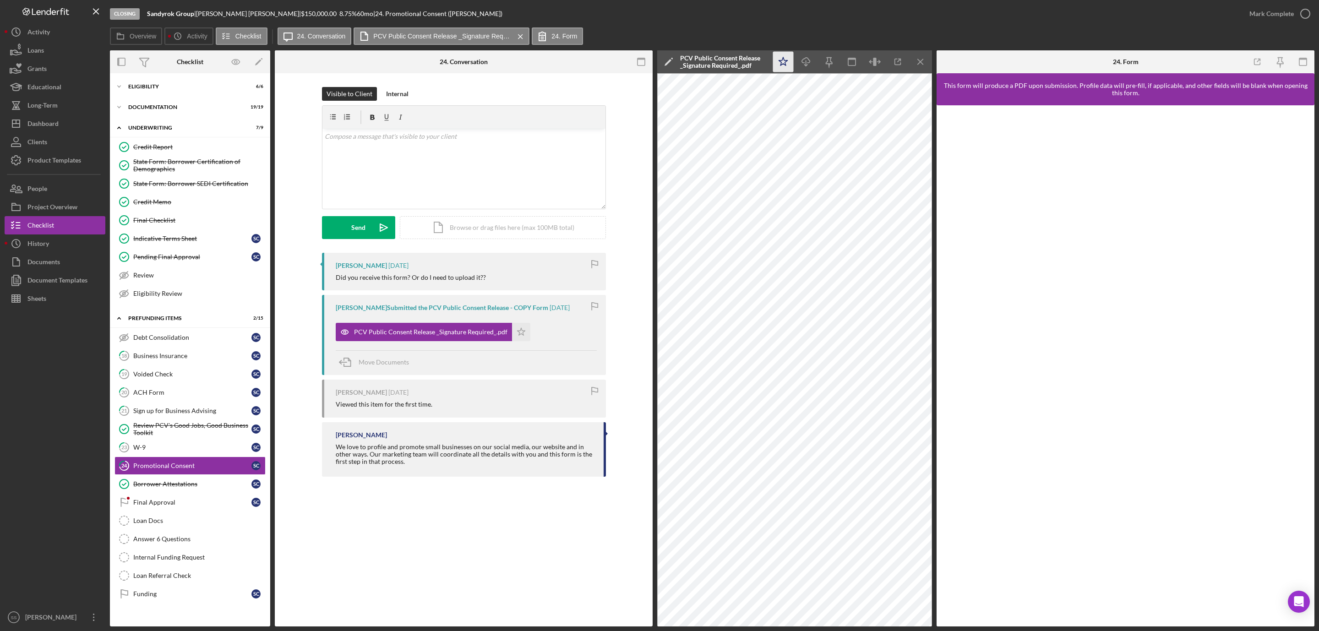
click at [785, 62] on polygon "button" at bounding box center [783, 61] width 9 height 8
click at [1307, 13] on icon "button" at bounding box center [1305, 13] width 23 height 23
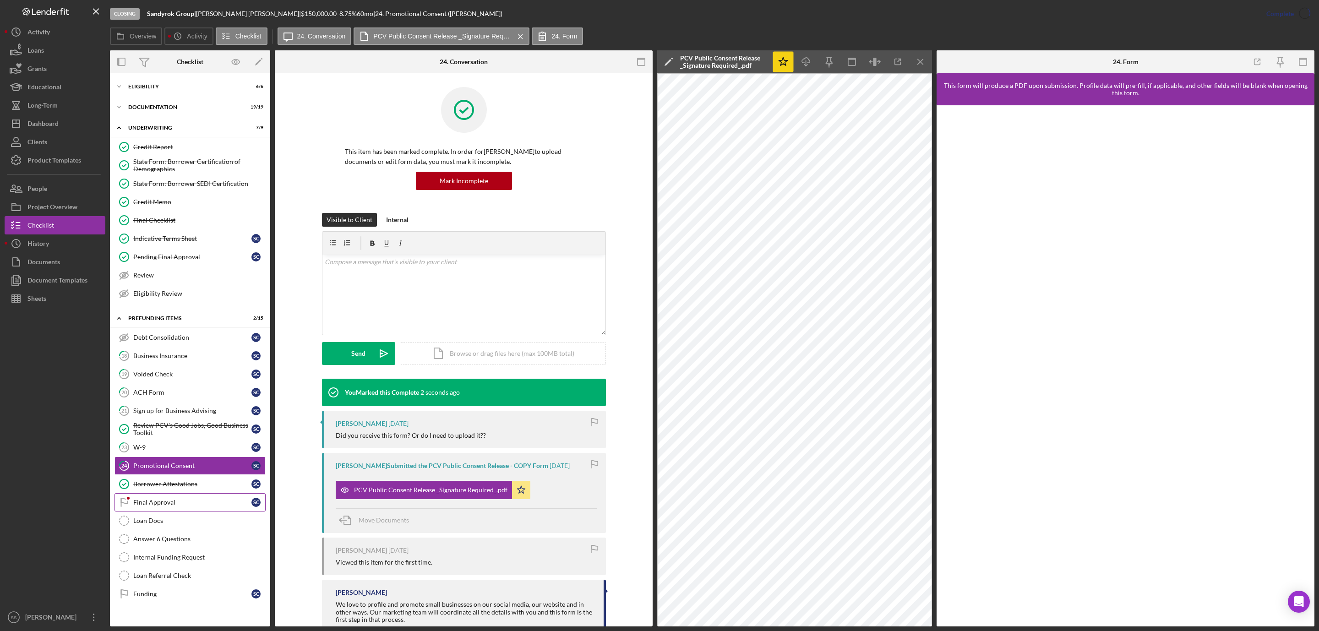
click at [172, 506] on div "Final Approval" at bounding box center [192, 502] width 118 height 7
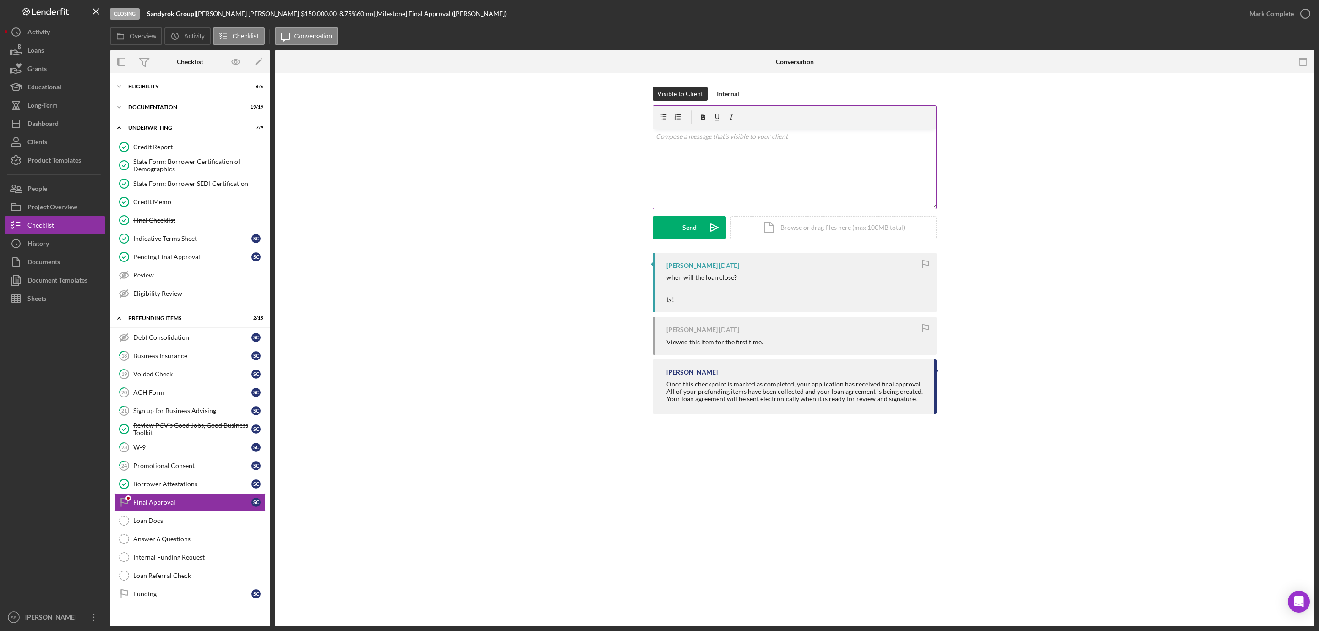
click at [756, 171] on div "v Color teal Color pink Remove color Add row above Add row below Add column bef…" at bounding box center [794, 169] width 283 height 80
click at [678, 232] on button "Send Icon/icon-invite-send" at bounding box center [689, 227] width 73 height 23
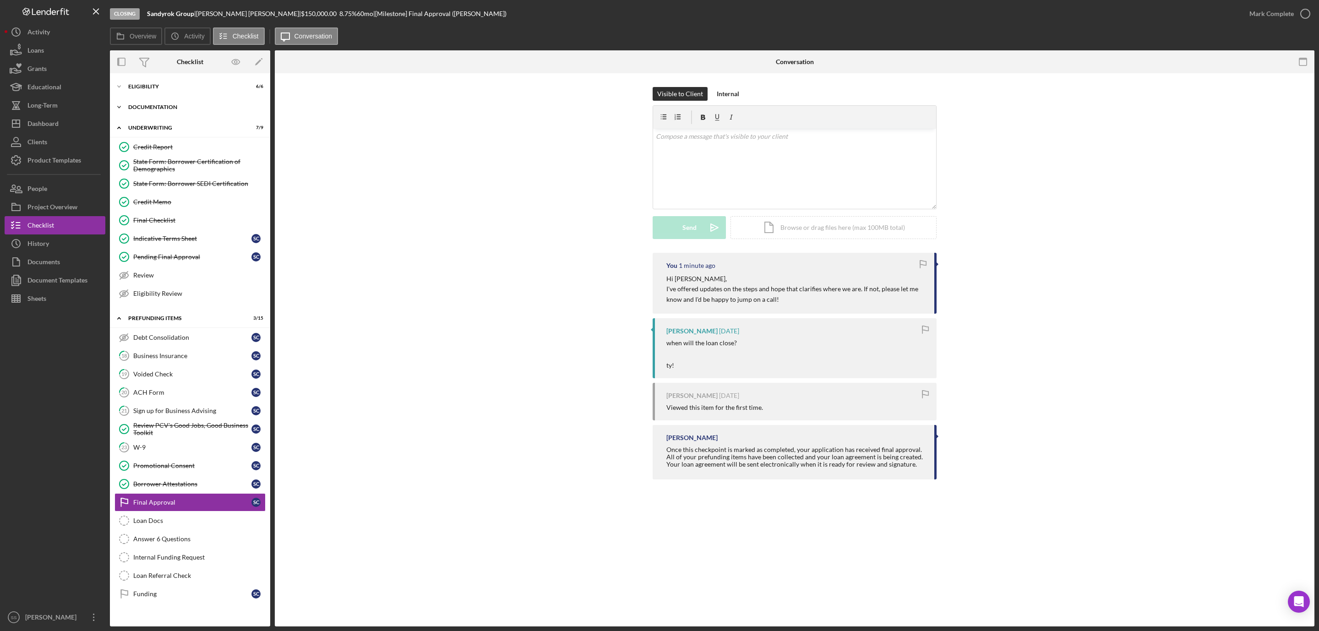
click at [135, 108] on div "Documentation" at bounding box center [193, 106] width 131 height 5
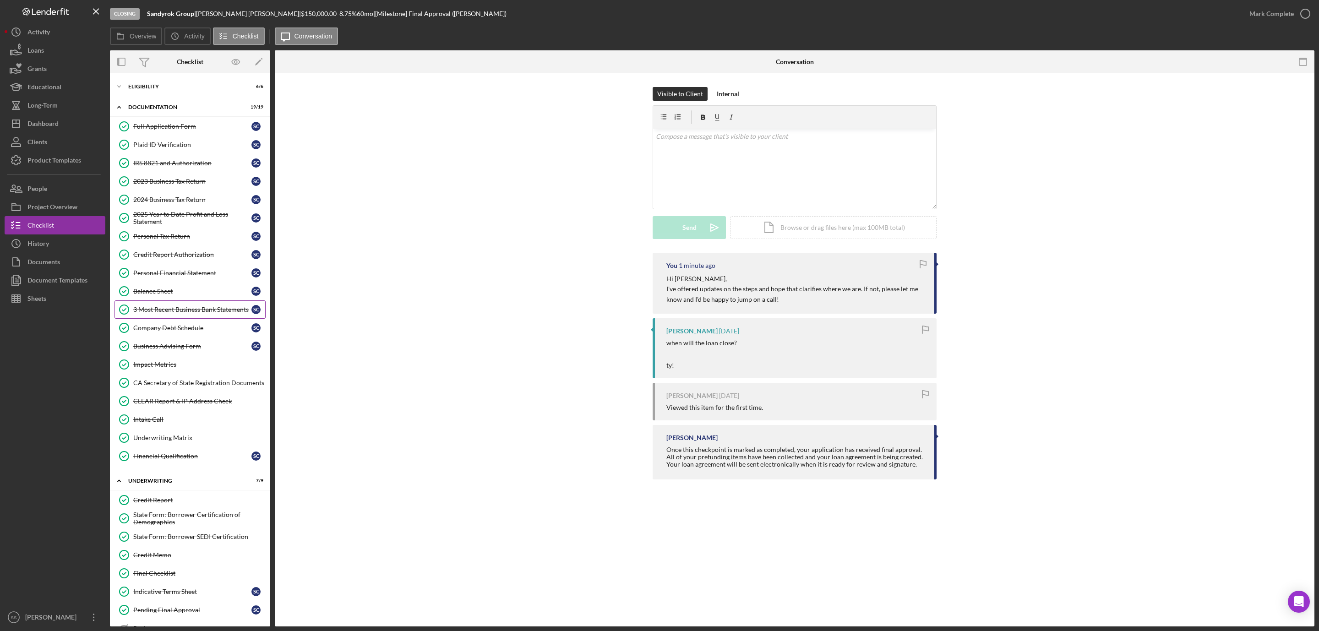
click at [169, 310] on link "3 Most Recent Business Bank Statements 3 Most Recent Business Bank Statements S…" at bounding box center [190, 309] width 151 height 18
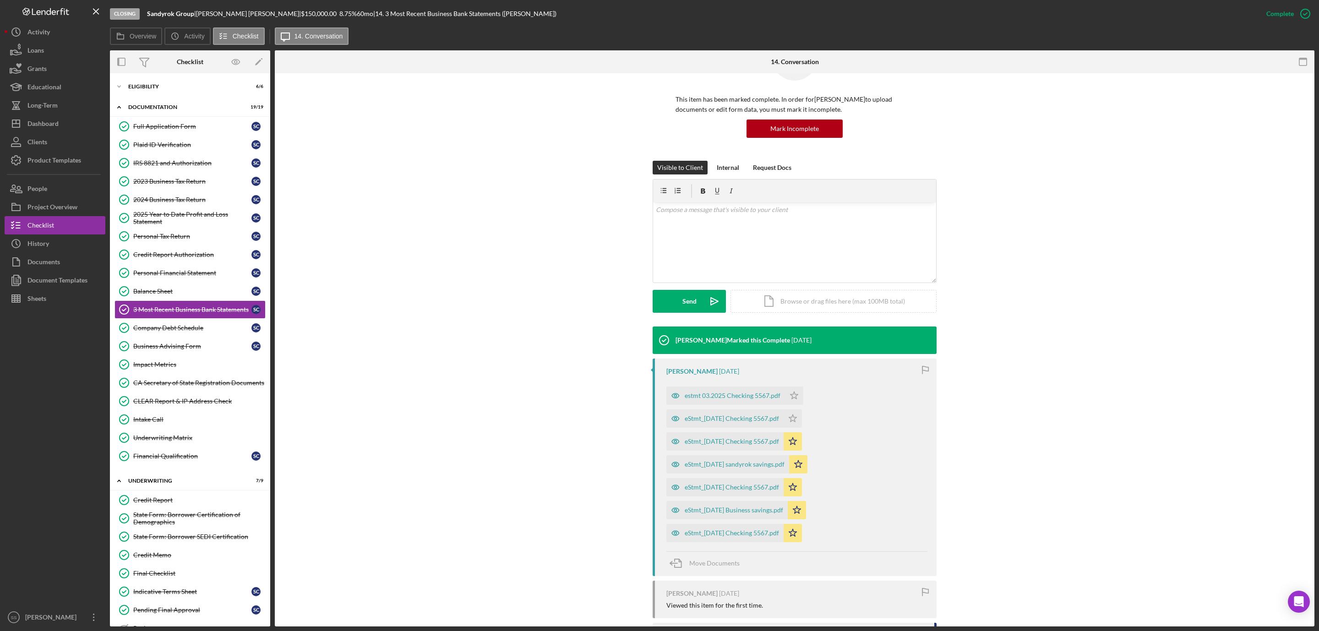
scroll to position [130, 0]
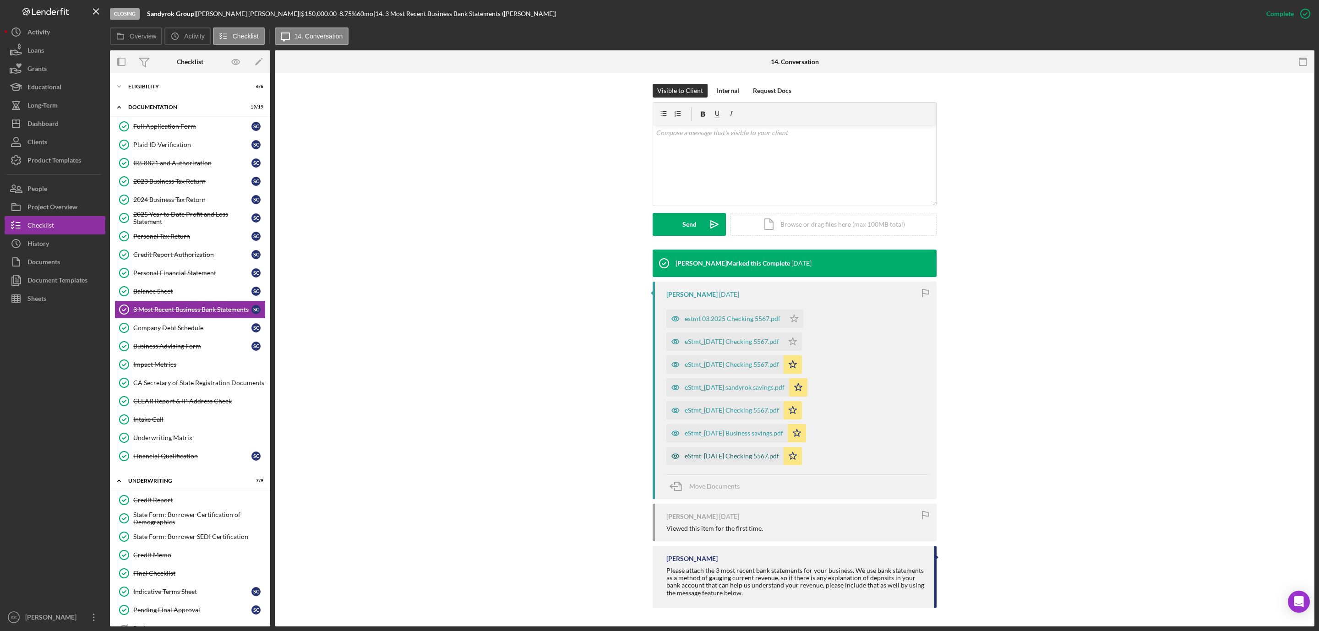
click at [747, 455] on div "eStmt_2025-06-30 Checking 5567.pdf" at bounding box center [732, 456] width 94 height 7
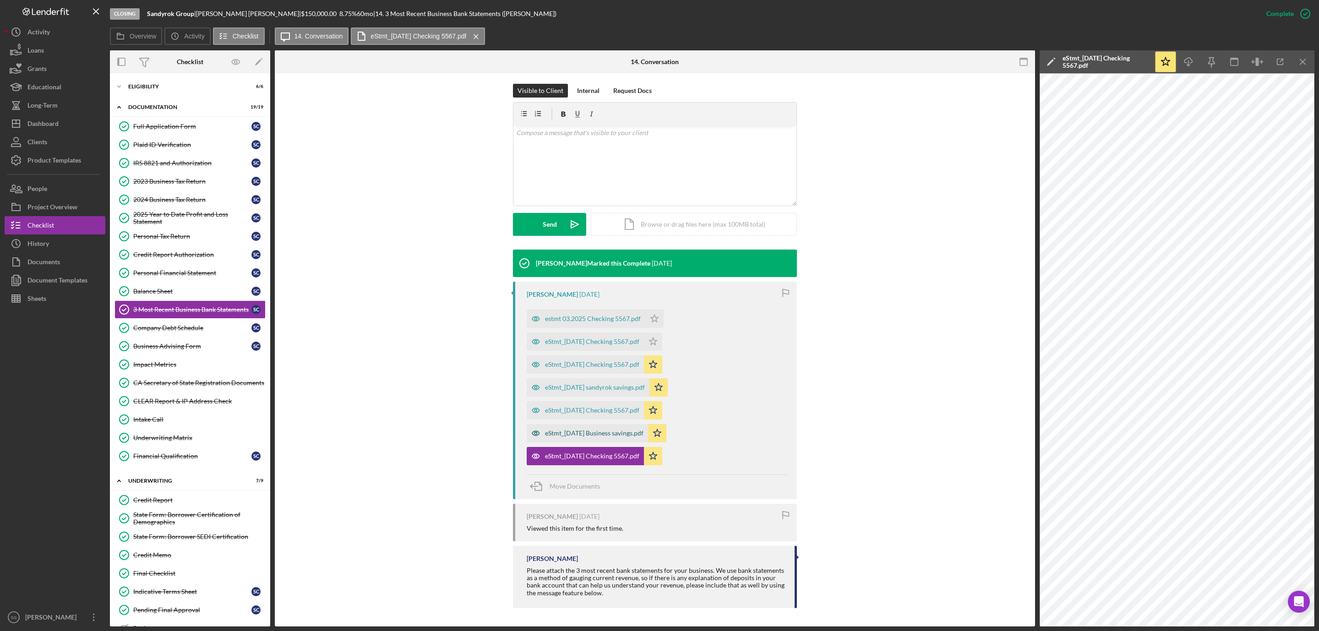
click at [606, 431] on div "eStmt_2025-06-30 Business savings.pdf" at bounding box center [594, 433] width 98 height 7
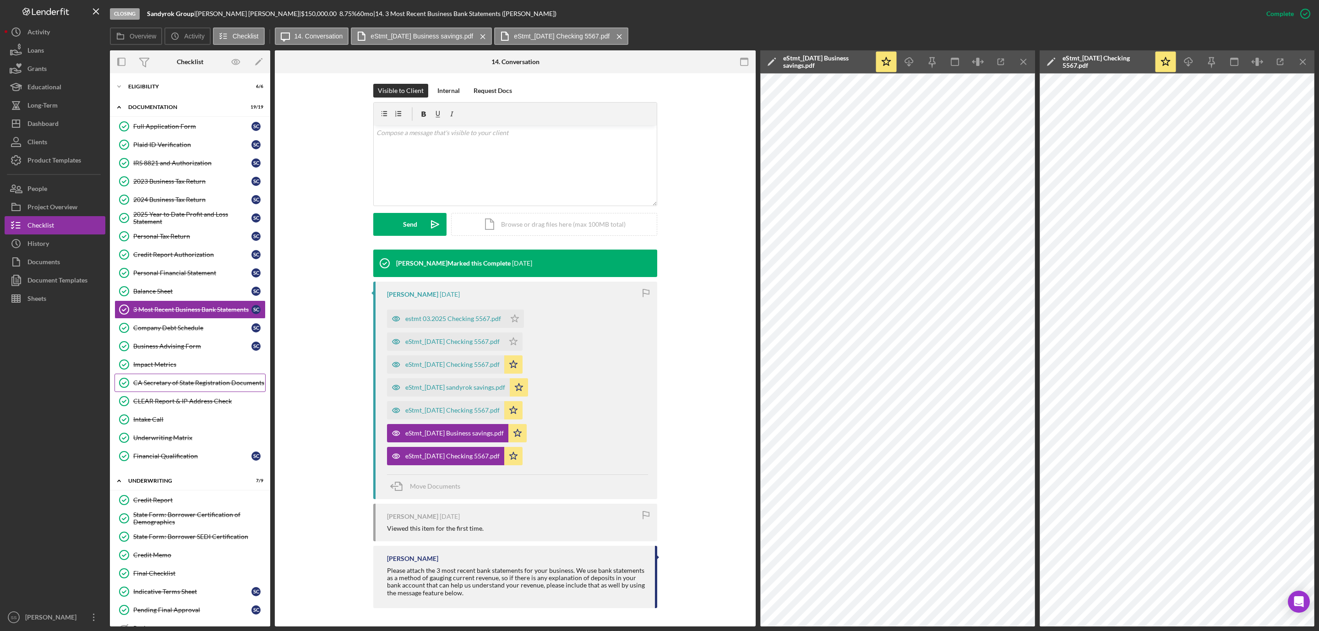
click at [179, 385] on div "CA Secretary of State Registration Documents" at bounding box center [199, 382] width 132 height 7
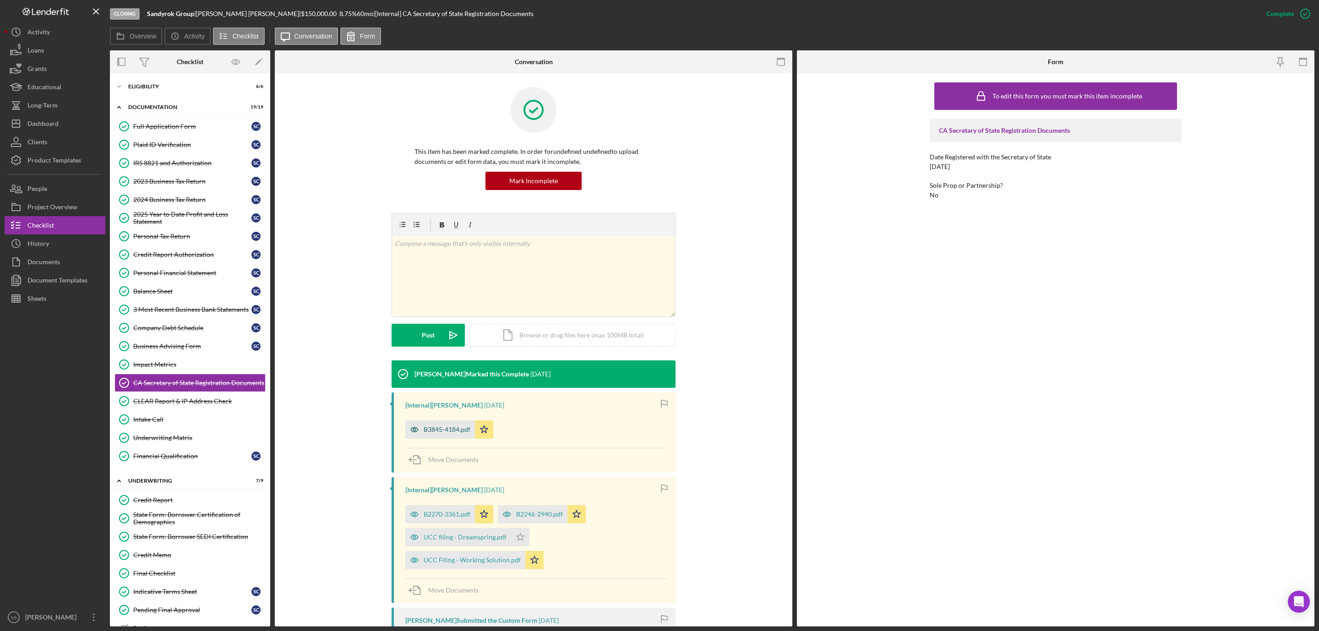
click at [427, 434] on div "B3845-4184.pdf" at bounding box center [440, 429] width 70 height 18
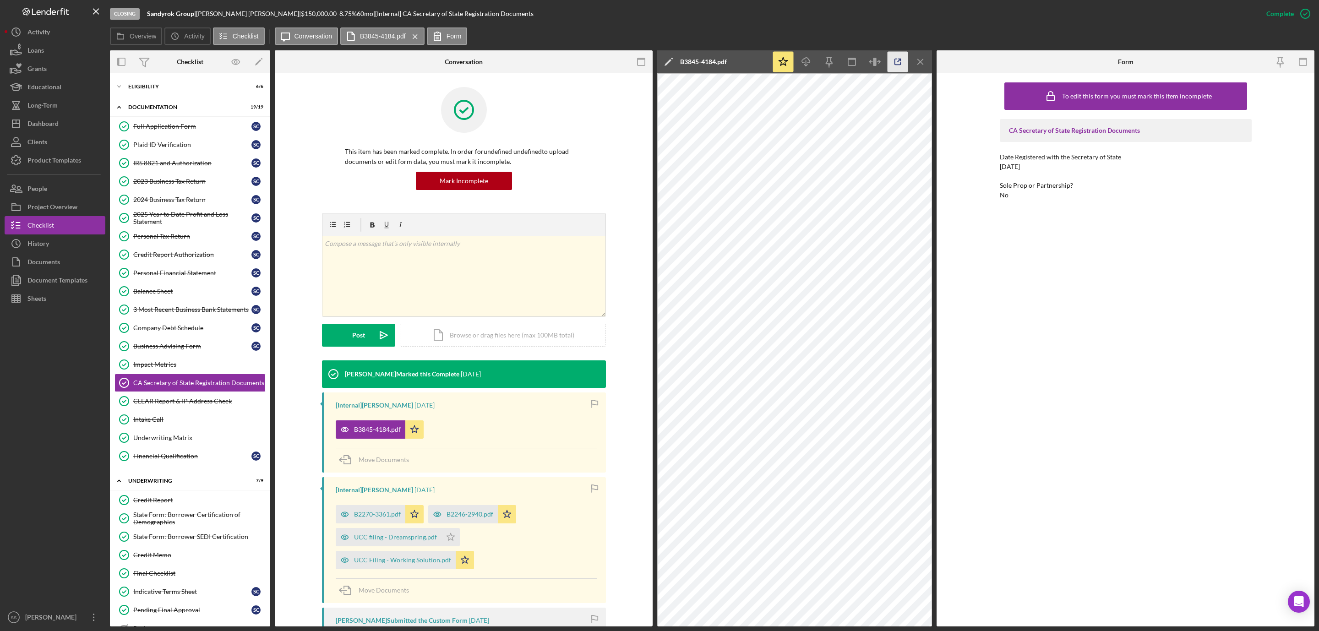
click at [900, 59] on polyline "button" at bounding box center [900, 60] width 2 height 2
click at [406, 561] on div "UCC Filing - Working Solution.pdf" at bounding box center [402, 559] width 97 height 7
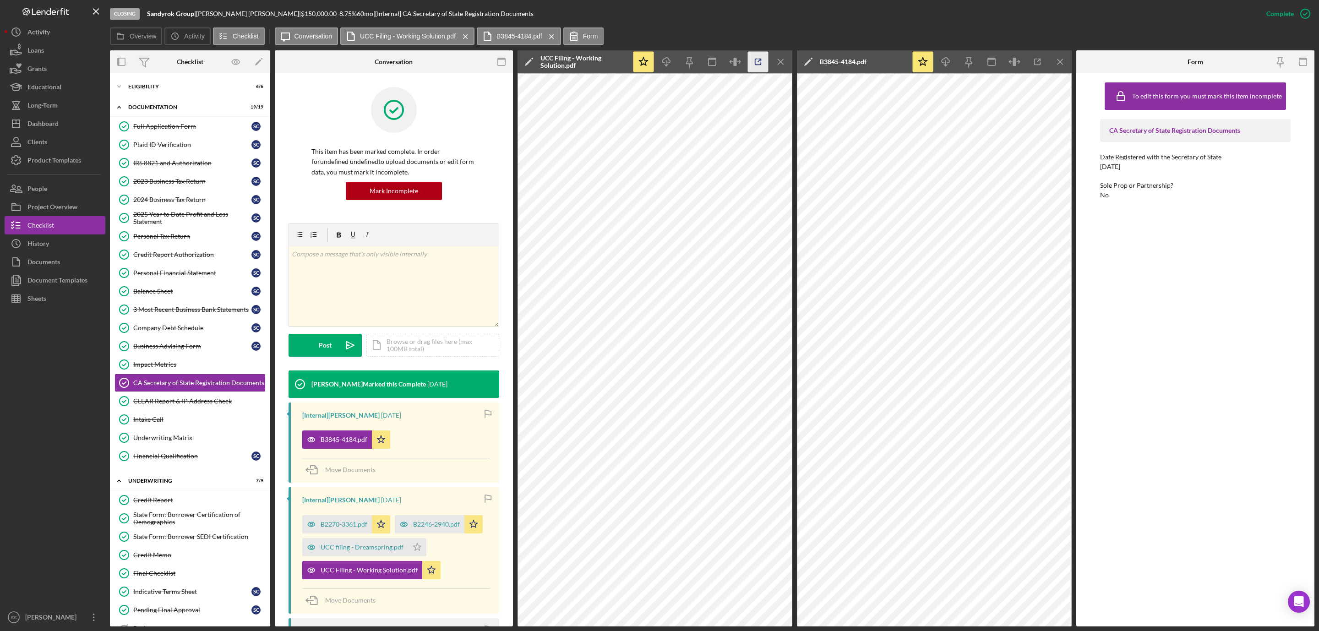
click at [764, 63] on icon "button" at bounding box center [758, 62] width 21 height 21
click at [343, 524] on div "B2270-3361.pdf" at bounding box center [344, 524] width 47 height 7
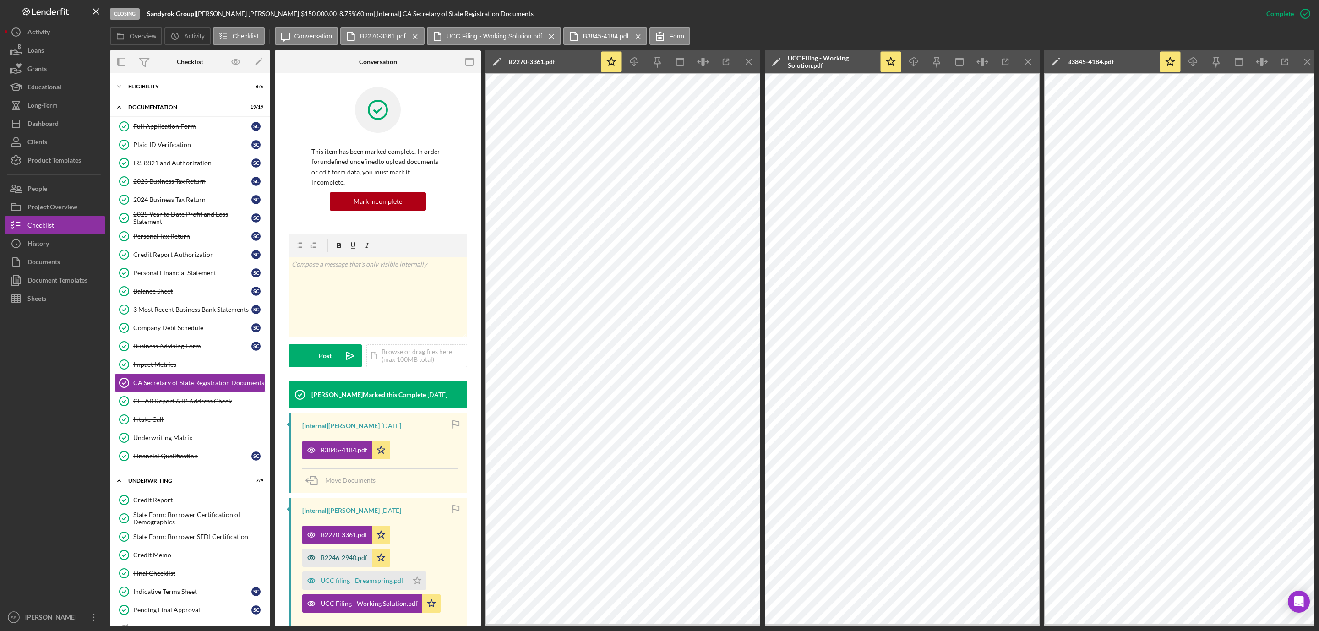
click at [333, 554] on div "B2246-2940.pdf" at bounding box center [344, 557] width 47 height 7
click at [719, 57] on icon "button" at bounding box center [726, 62] width 21 height 21
click at [62, 121] on button "Icon/Dashboard Dashboard" at bounding box center [55, 124] width 101 height 18
